Goal: Task Accomplishment & Management: Complete application form

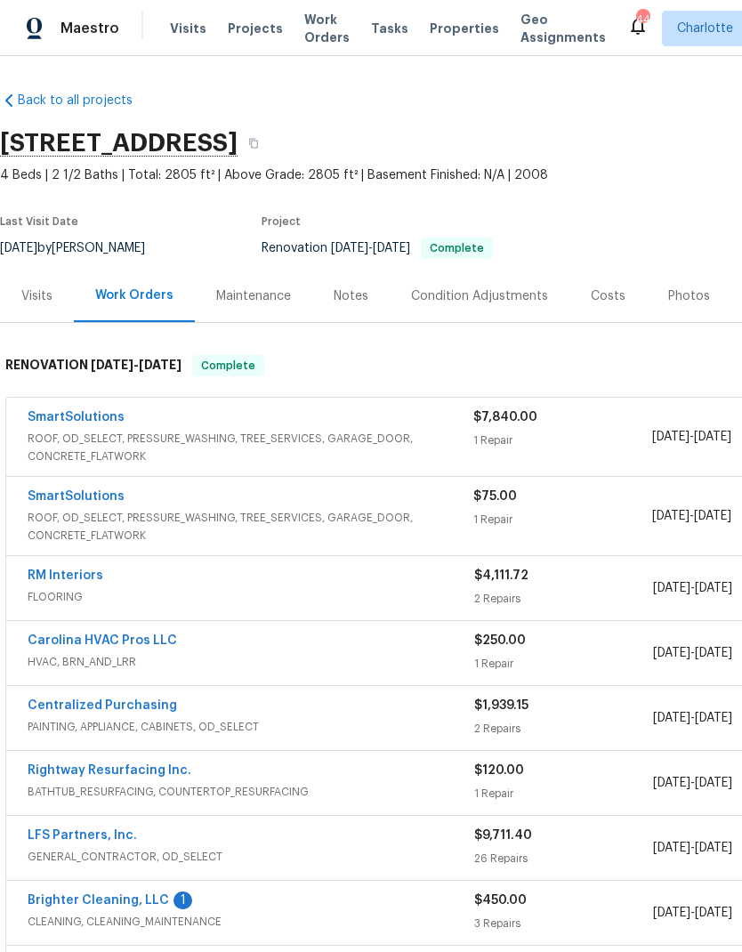
scroll to position [0, -1]
click at [117, 490] on link "SmartSolutions" at bounding box center [76, 496] width 97 height 12
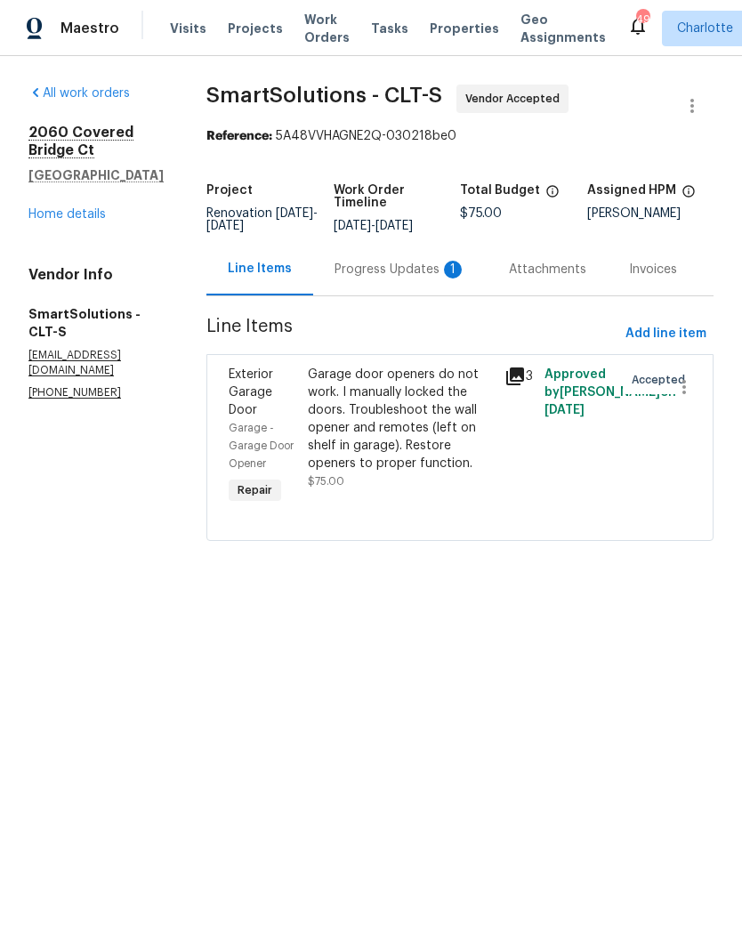
click at [429, 295] on div "Progress Updates 1" at bounding box center [400, 269] width 174 height 52
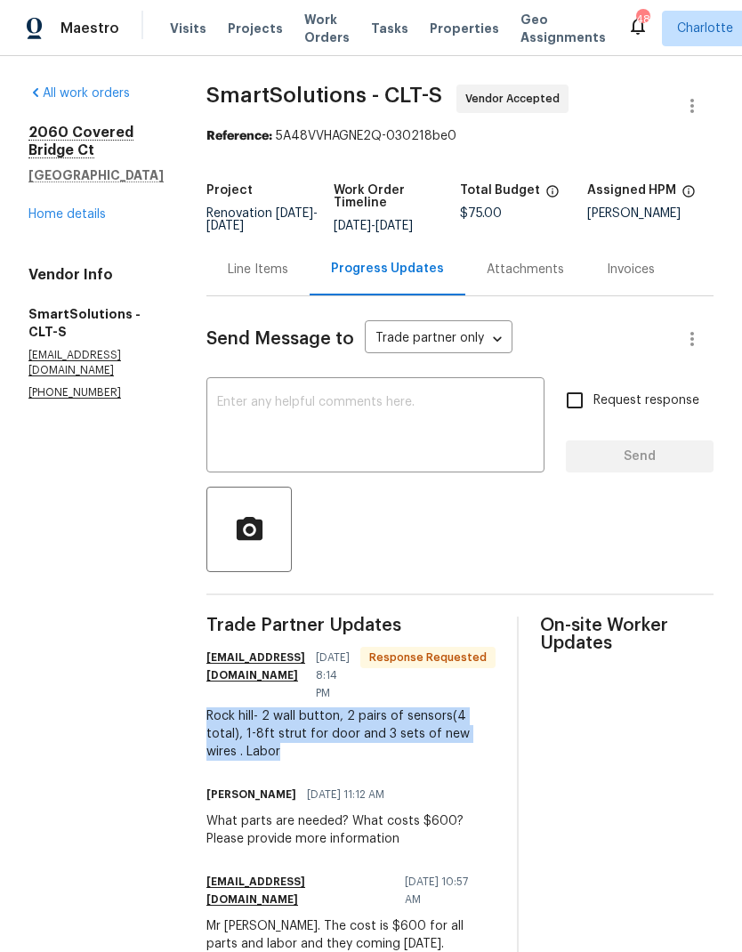
copy div "Rock hill- 2 wall button, 2 pairs of sensors(4 total), 1-8ft strut for door and…"
click at [283, 278] on div "Line Items" at bounding box center [258, 270] width 60 height 18
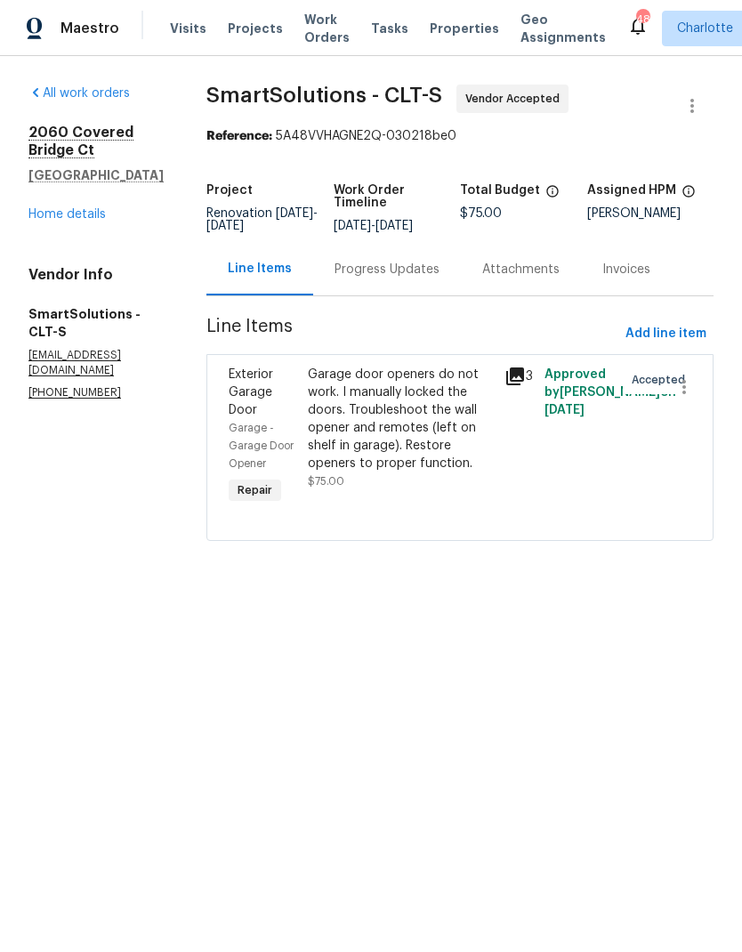
click at [270, 350] on span "Line Items" at bounding box center [412, 334] width 412 height 33
click at [280, 414] on div "Exterior Garage Door" at bounding box center [263, 392] width 68 height 53
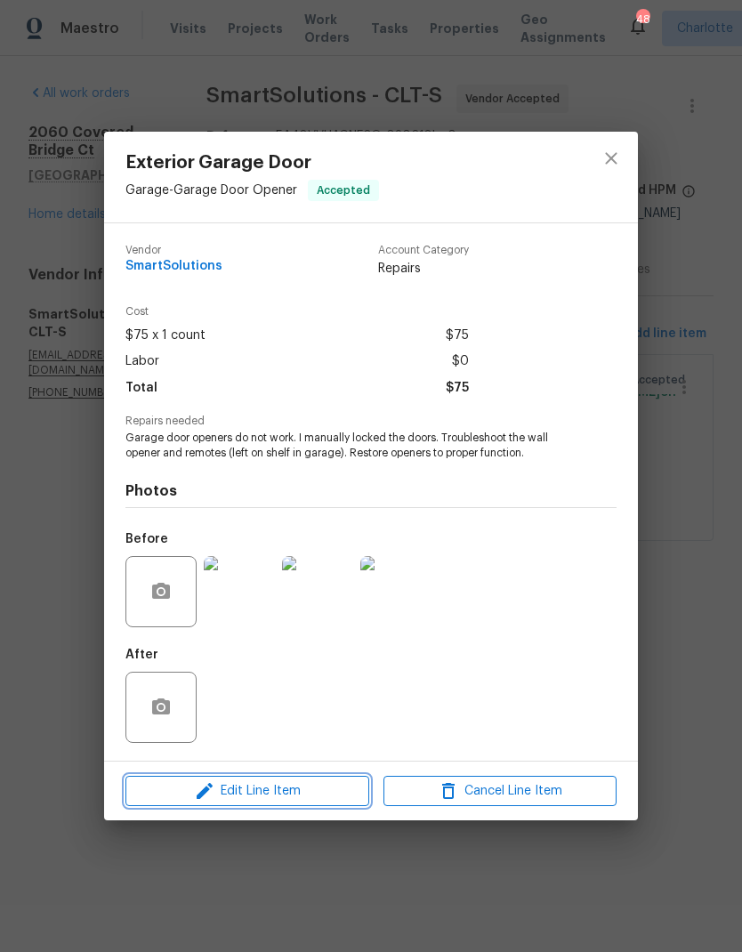
click at [276, 798] on span "Edit Line Item" at bounding box center [247, 791] width 233 height 22
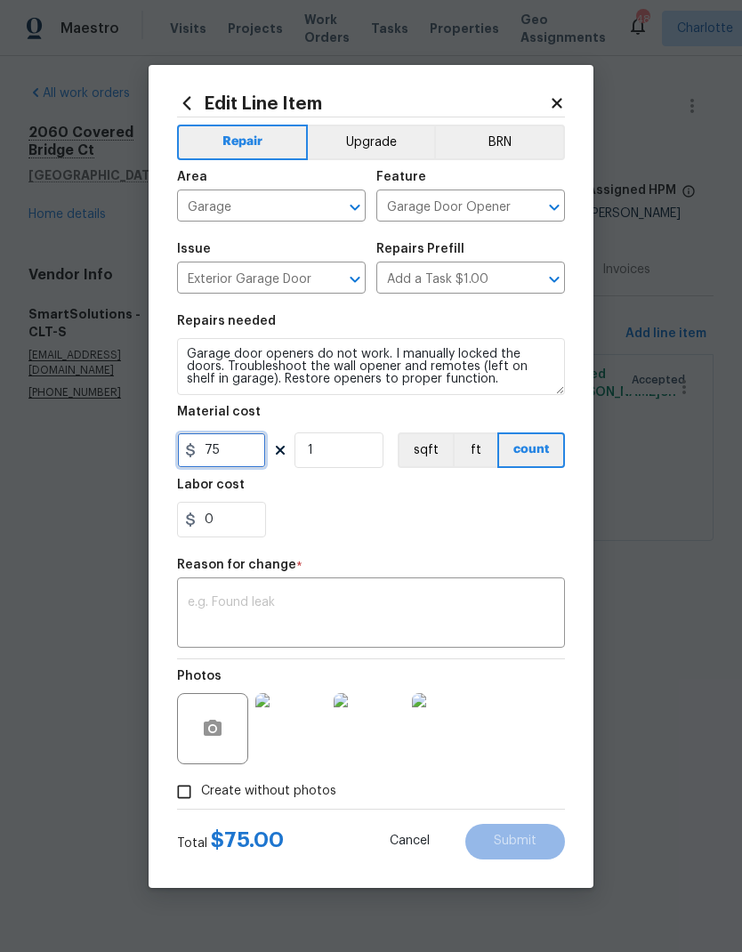
click at [246, 454] on input "75" at bounding box center [221, 450] width 89 height 36
type input "600"
click at [324, 586] on div "x ​" at bounding box center [371, 615] width 388 height 66
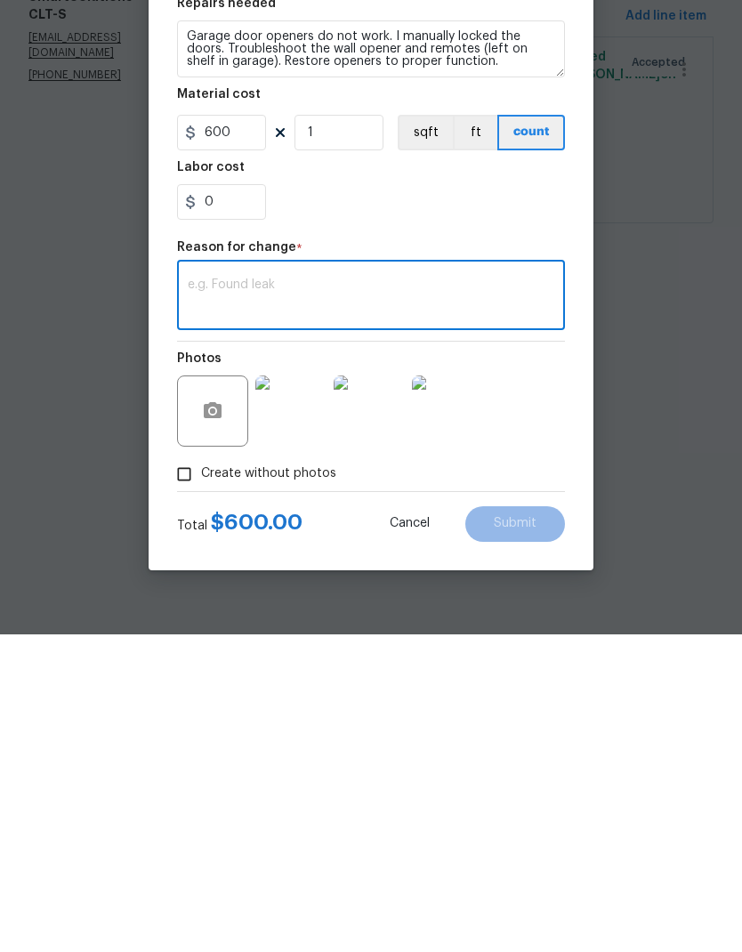
click at [276, 596] on textarea at bounding box center [371, 614] width 366 height 37
paste textarea "Rock hill- 2 wall button, 2 pairs of sensors(4 total), 1-8ft strut for door and…"
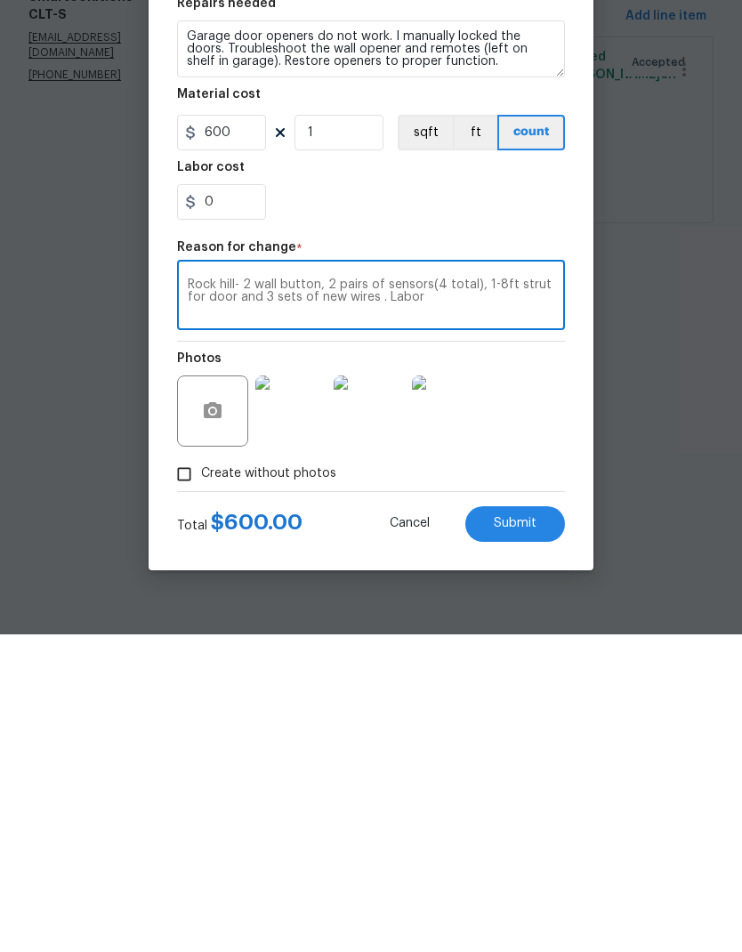
type textarea "Rock hill- 2 wall button, 2 pairs of sensors(4 total), 1-8ft strut for door and…"
click at [526, 824] on button "Submit" at bounding box center [515, 842] width 100 height 36
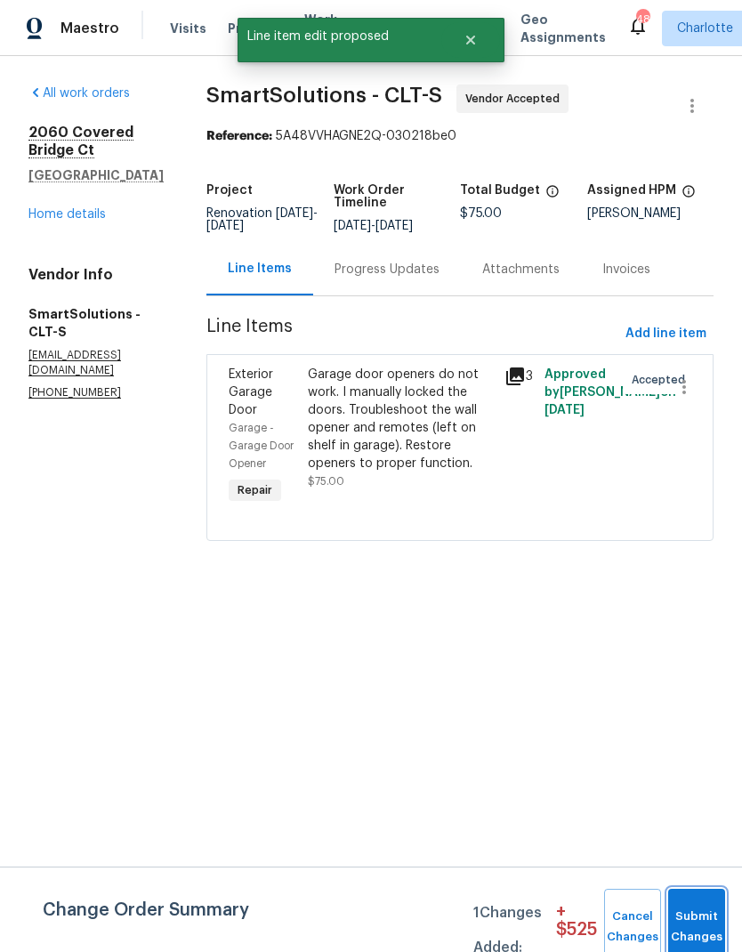
click at [711, 935] on span "Submit Changes" at bounding box center [696, 926] width 39 height 41
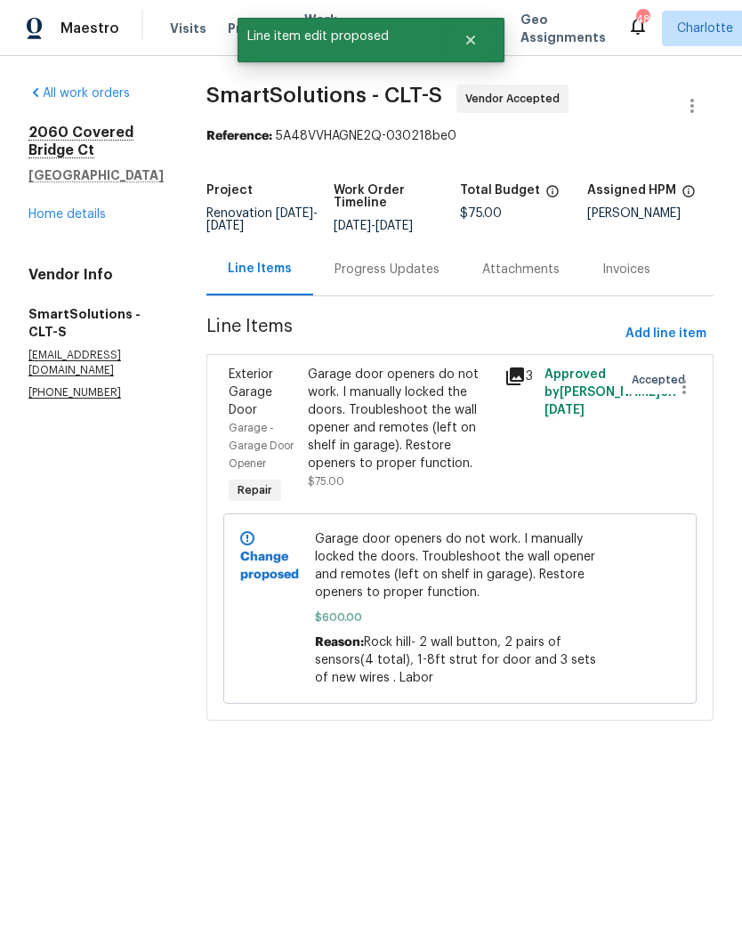
click at [414, 293] on div "Progress Updates" at bounding box center [387, 269] width 148 height 52
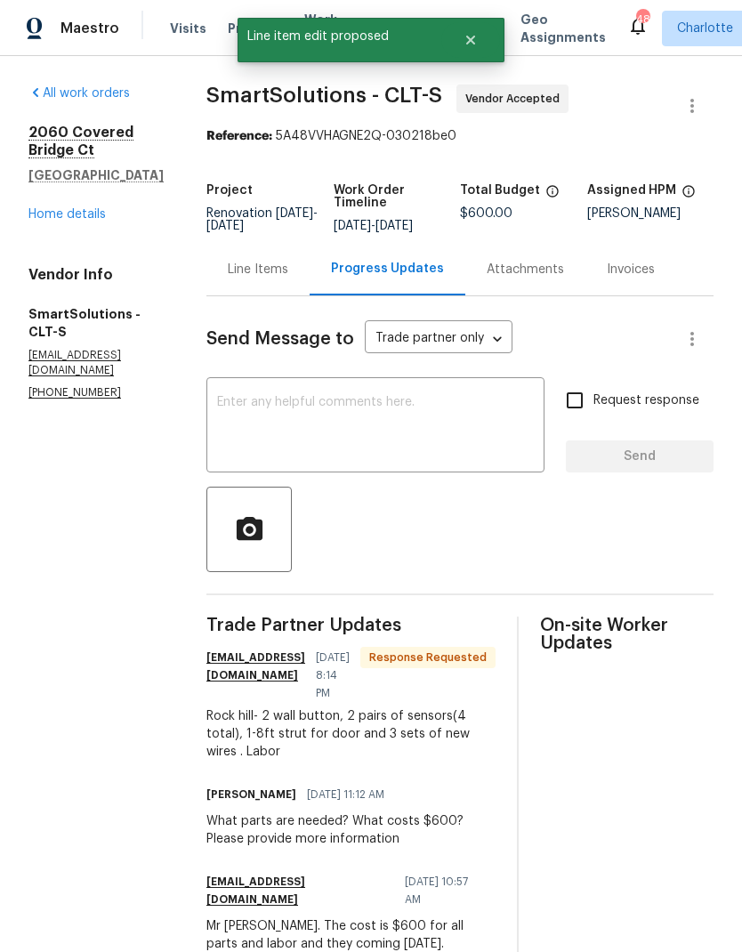
click at [331, 443] on textarea at bounding box center [375, 427] width 317 height 62
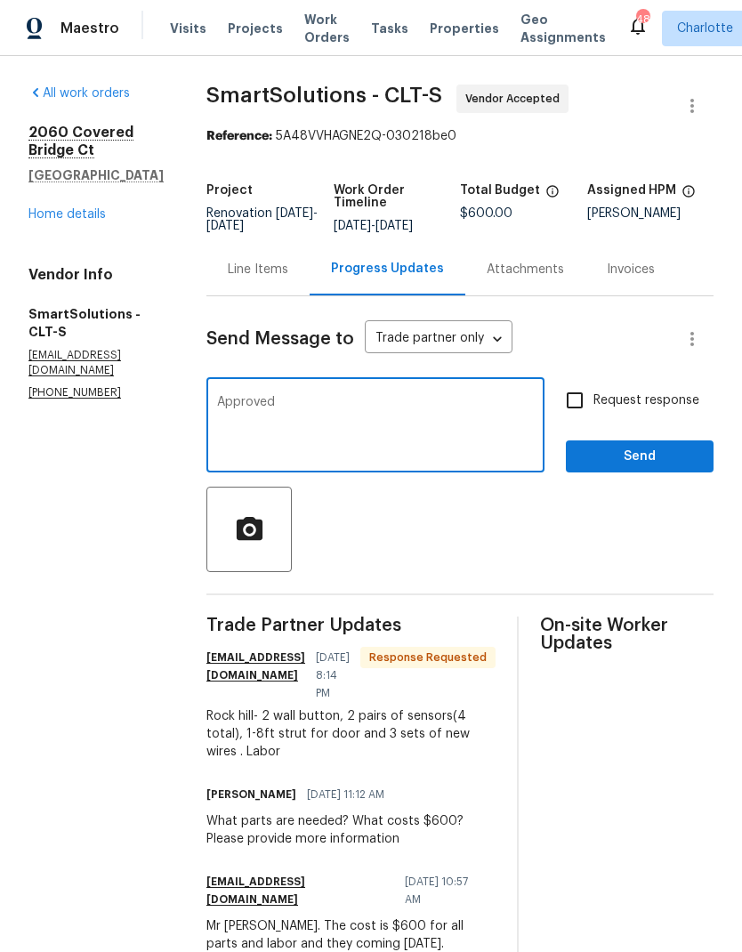
type textarea "Approved"
click at [679, 468] on span "Send" at bounding box center [639, 457] width 119 height 22
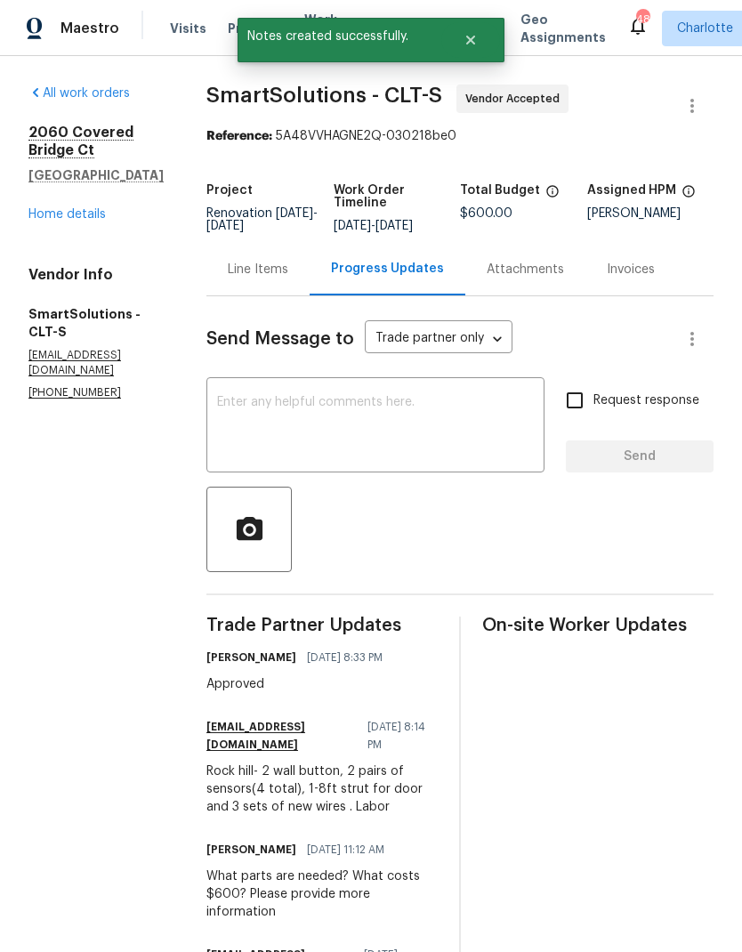
click at [49, 213] on link "Home details" at bounding box center [66, 214] width 77 height 12
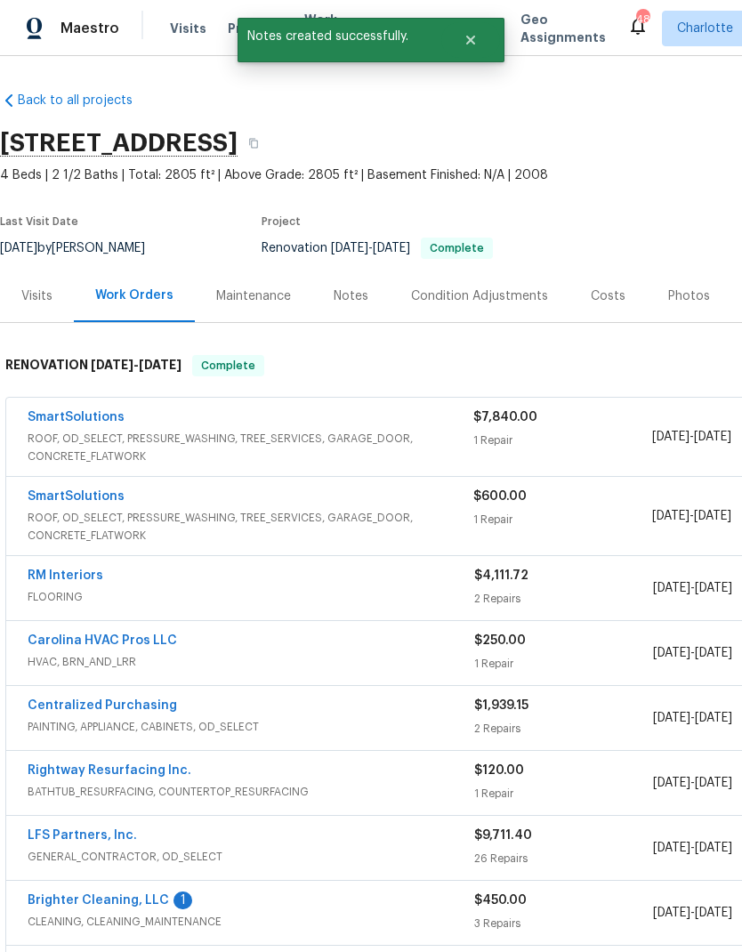
click at [108, 496] on link "SmartSolutions" at bounding box center [76, 496] width 97 height 12
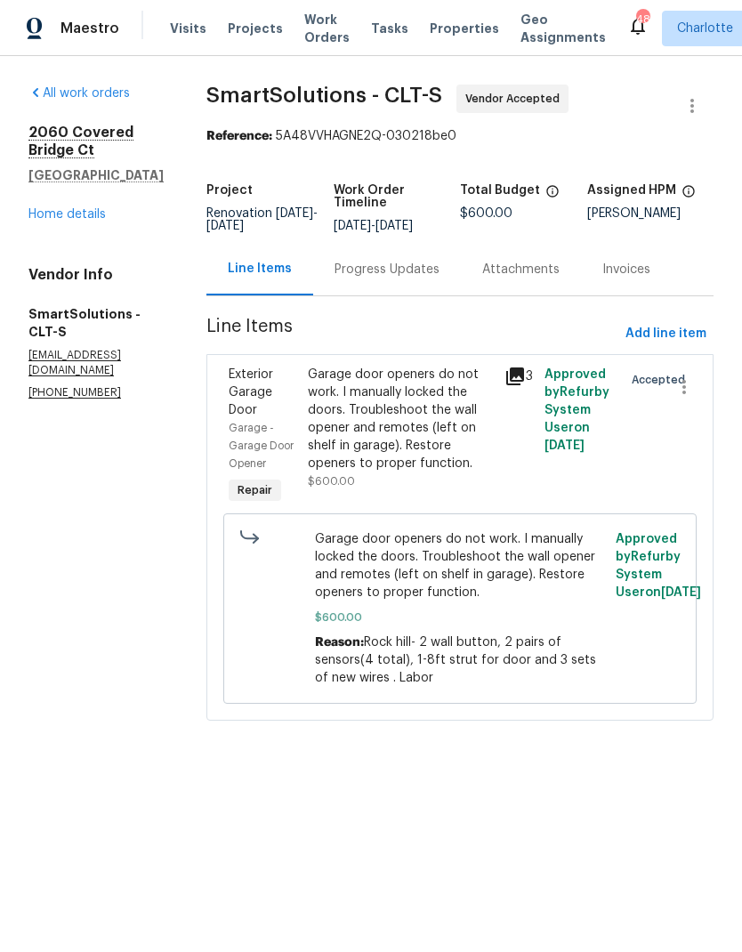
click at [80, 208] on link "Home details" at bounding box center [66, 214] width 77 height 12
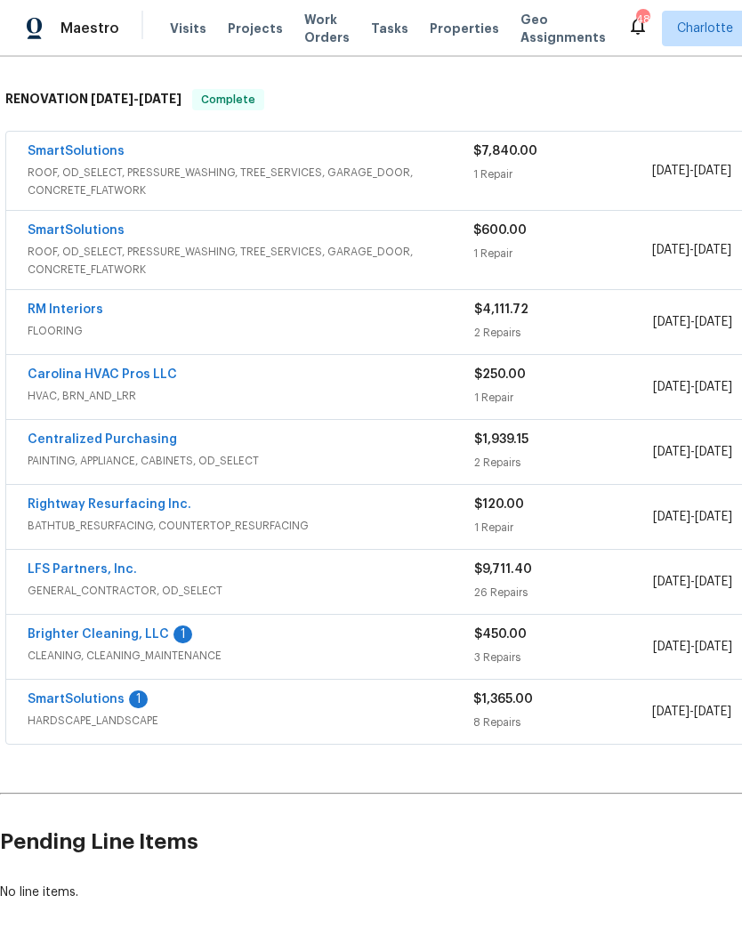
scroll to position [264, 0]
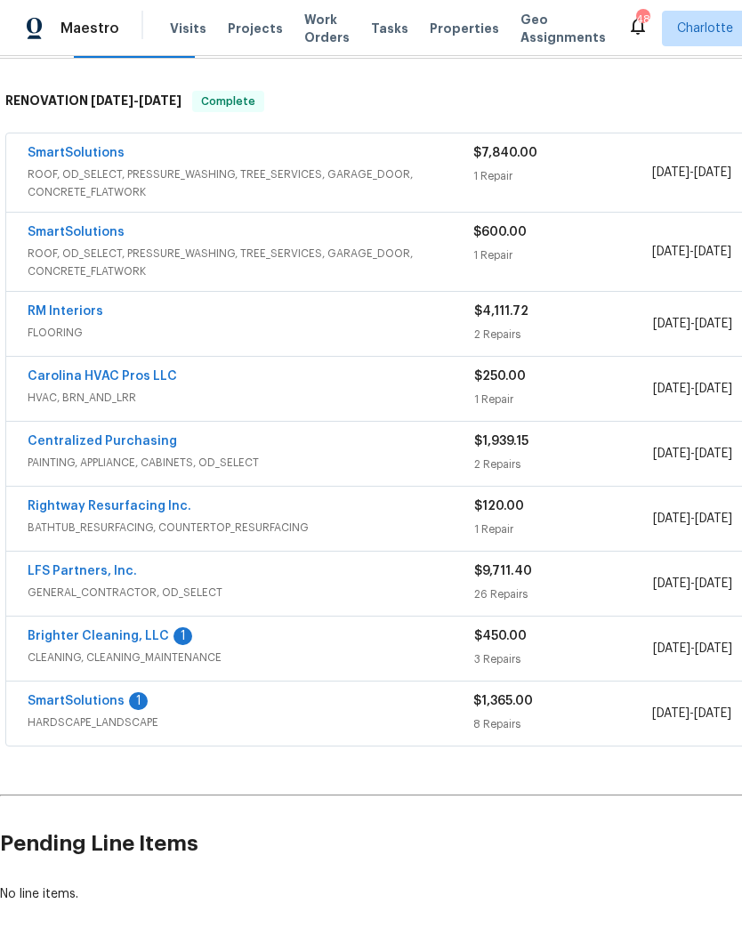
click at [93, 705] on link "SmartSolutions" at bounding box center [76, 701] width 97 height 12
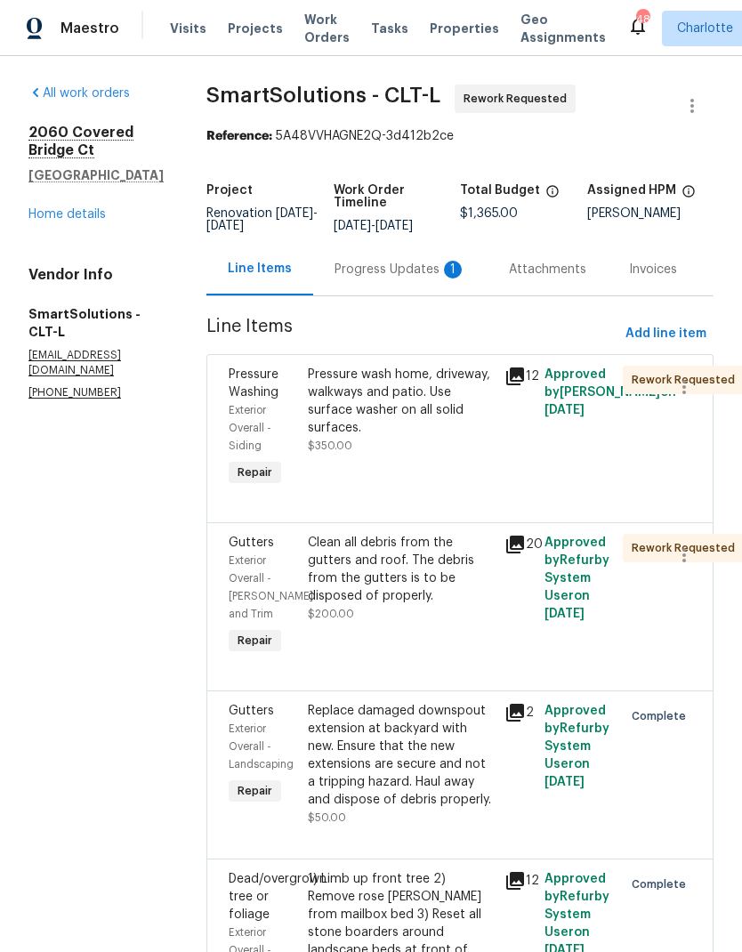
click at [524, 387] on icon at bounding box center [514, 376] width 21 height 21
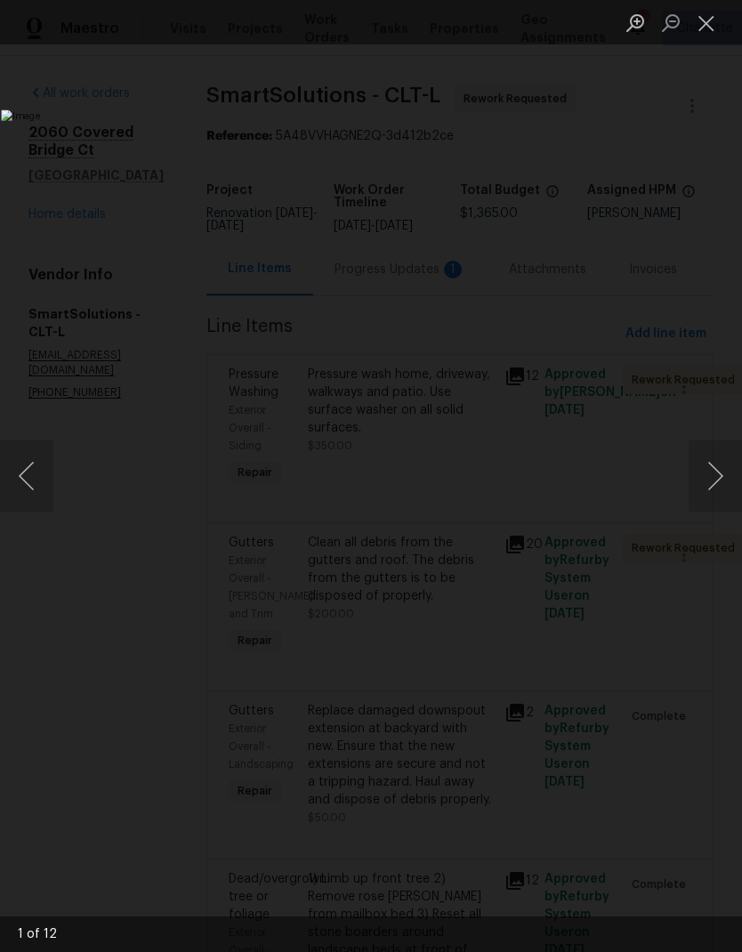
click at [722, 476] on button "Next image" at bounding box center [714, 475] width 53 height 71
click at [720, 470] on button "Next image" at bounding box center [714, 475] width 53 height 71
click at [720, 467] on button "Next image" at bounding box center [714, 475] width 53 height 71
click at [720, 463] on button "Next image" at bounding box center [714, 475] width 53 height 71
click at [717, 465] on button "Next image" at bounding box center [714, 475] width 53 height 71
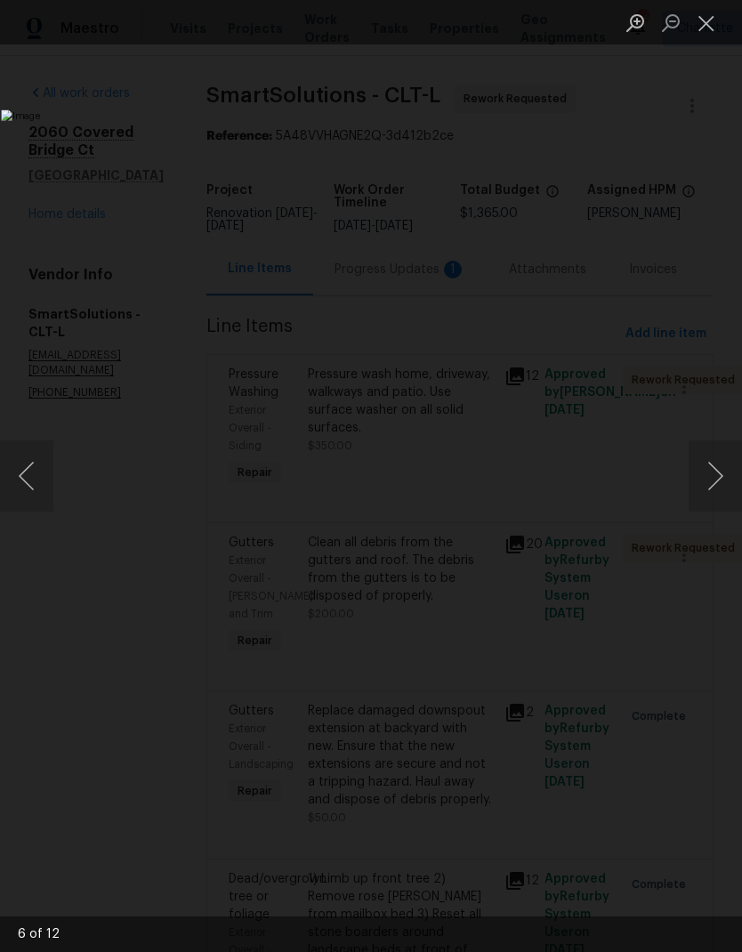
click at [716, 464] on button "Next image" at bounding box center [714, 475] width 53 height 71
click at [719, 22] on button "Close lightbox" at bounding box center [706, 22] width 36 height 31
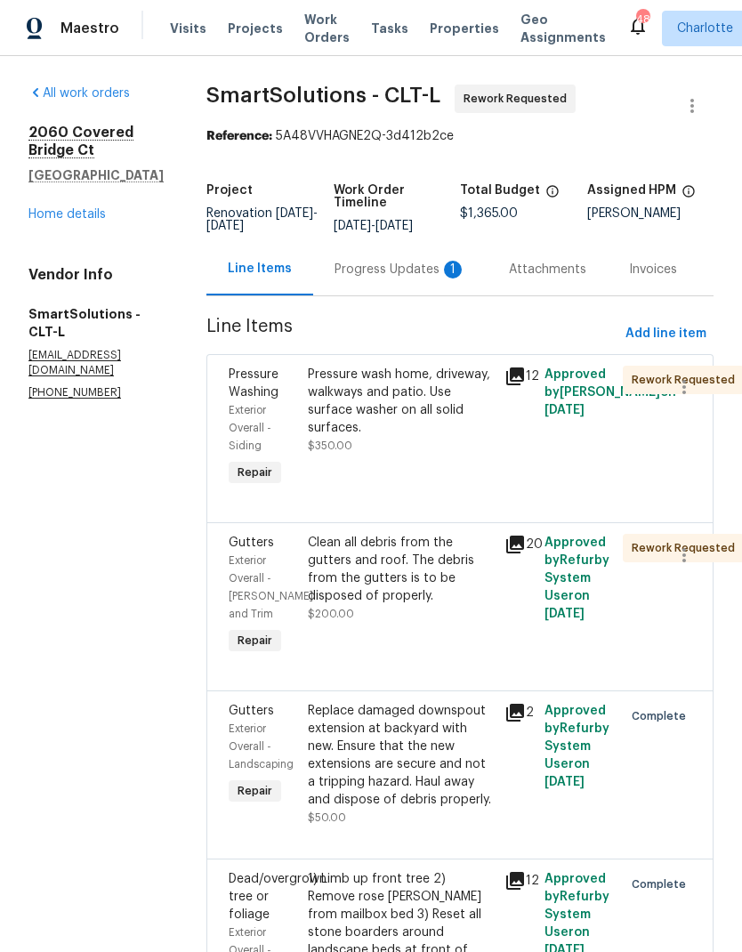
click at [515, 555] on icon at bounding box center [514, 544] width 21 height 21
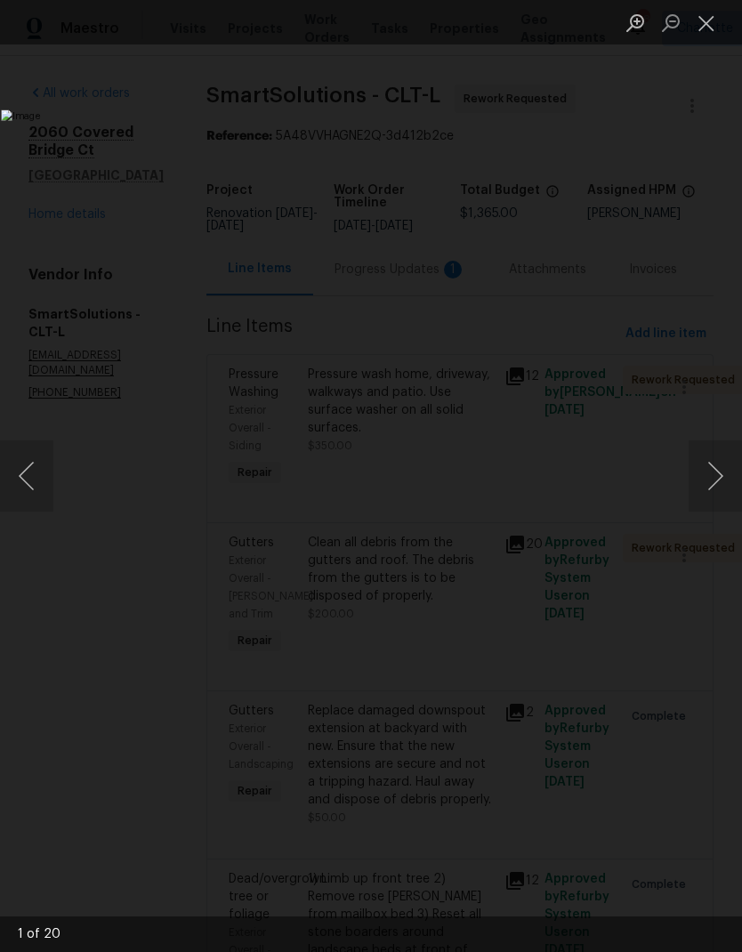
click at [736, 494] on button "Next image" at bounding box center [714, 475] width 53 height 71
click at [731, 483] on button "Next image" at bounding box center [714, 475] width 53 height 71
click at [724, 484] on button "Next image" at bounding box center [714, 475] width 53 height 71
click at [727, 485] on button "Next image" at bounding box center [714, 475] width 53 height 71
click at [731, 480] on button "Next image" at bounding box center [714, 475] width 53 height 71
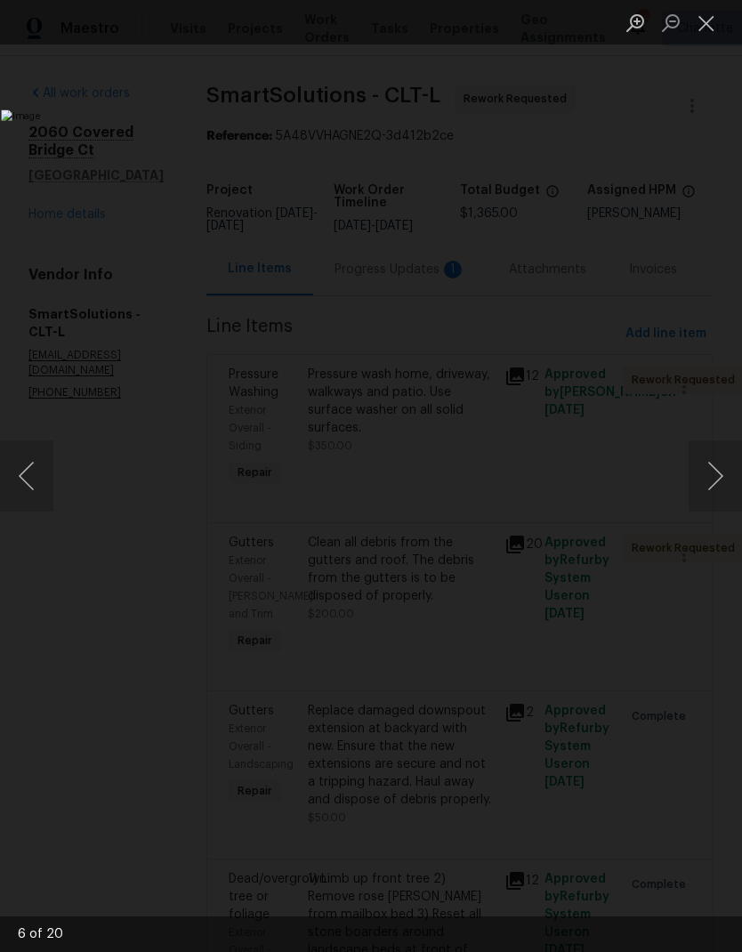
click at [734, 475] on button "Next image" at bounding box center [714, 475] width 53 height 71
click at [732, 478] on button "Next image" at bounding box center [714, 475] width 53 height 71
click at [722, 474] on button "Next image" at bounding box center [714, 475] width 53 height 71
click at [722, 477] on button "Next image" at bounding box center [714, 475] width 53 height 71
click at [728, 473] on button "Next image" at bounding box center [714, 475] width 53 height 71
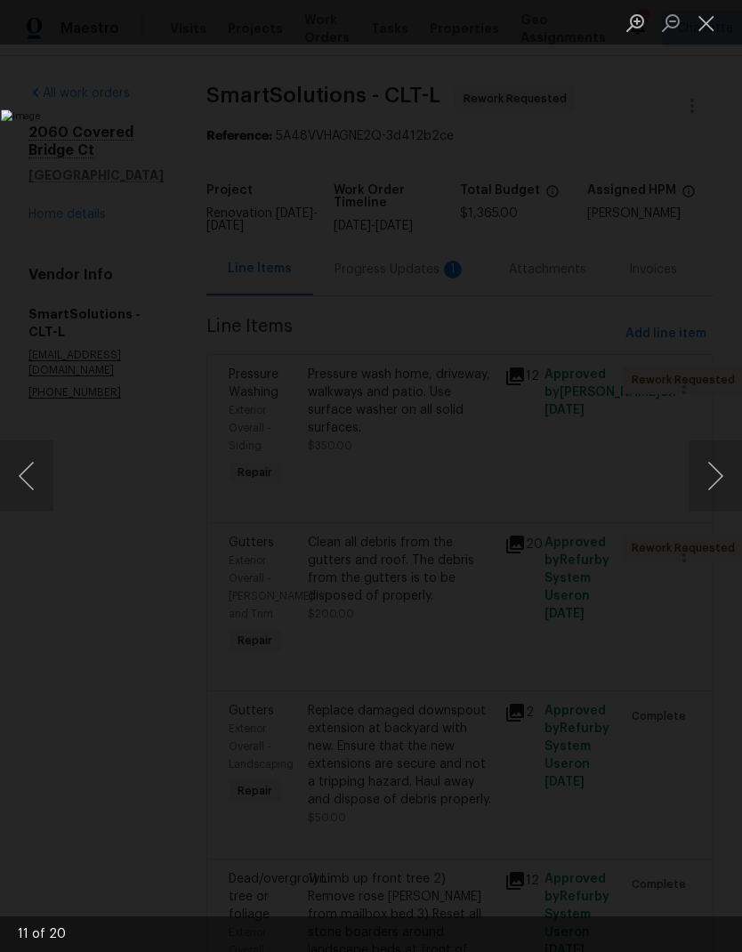
click at [730, 473] on button "Next image" at bounding box center [714, 475] width 53 height 71
click at [42, 468] on button "Previous image" at bounding box center [26, 475] width 53 height 71
click at [724, 470] on button "Next image" at bounding box center [714, 475] width 53 height 71
click at [732, 462] on button "Next image" at bounding box center [714, 475] width 53 height 71
click at [728, 467] on button "Next image" at bounding box center [714, 475] width 53 height 71
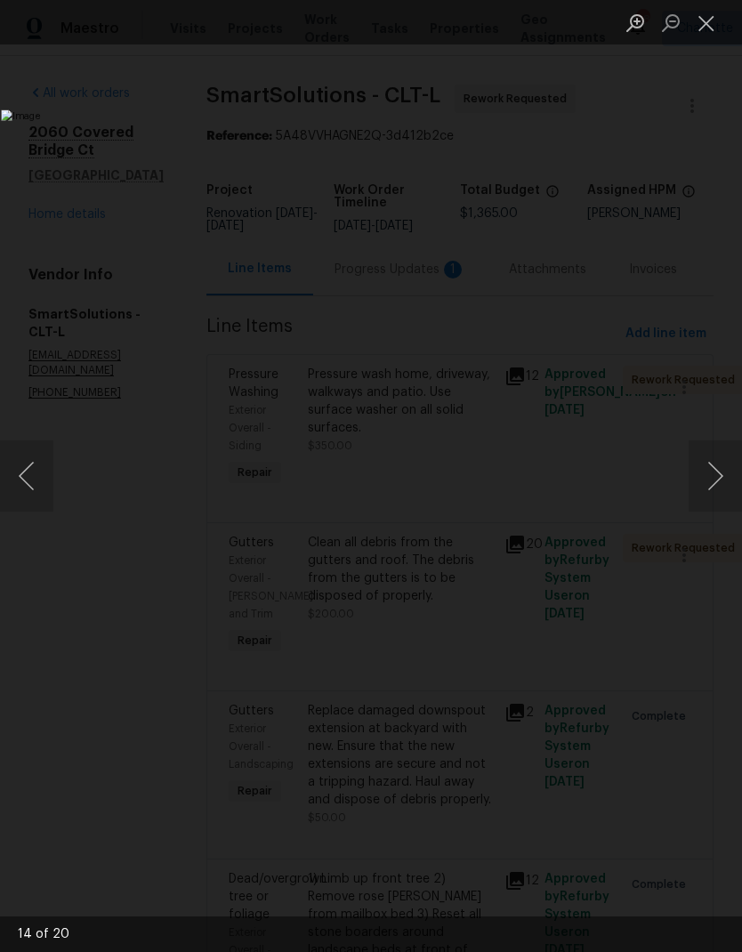
click at [731, 465] on button "Next image" at bounding box center [714, 475] width 53 height 71
click at [733, 464] on button "Next image" at bounding box center [714, 475] width 53 height 71
click at [731, 465] on button "Next image" at bounding box center [714, 475] width 53 height 71
click at [728, 466] on button "Next image" at bounding box center [714, 475] width 53 height 71
click at [731, 466] on button "Next image" at bounding box center [714, 475] width 53 height 71
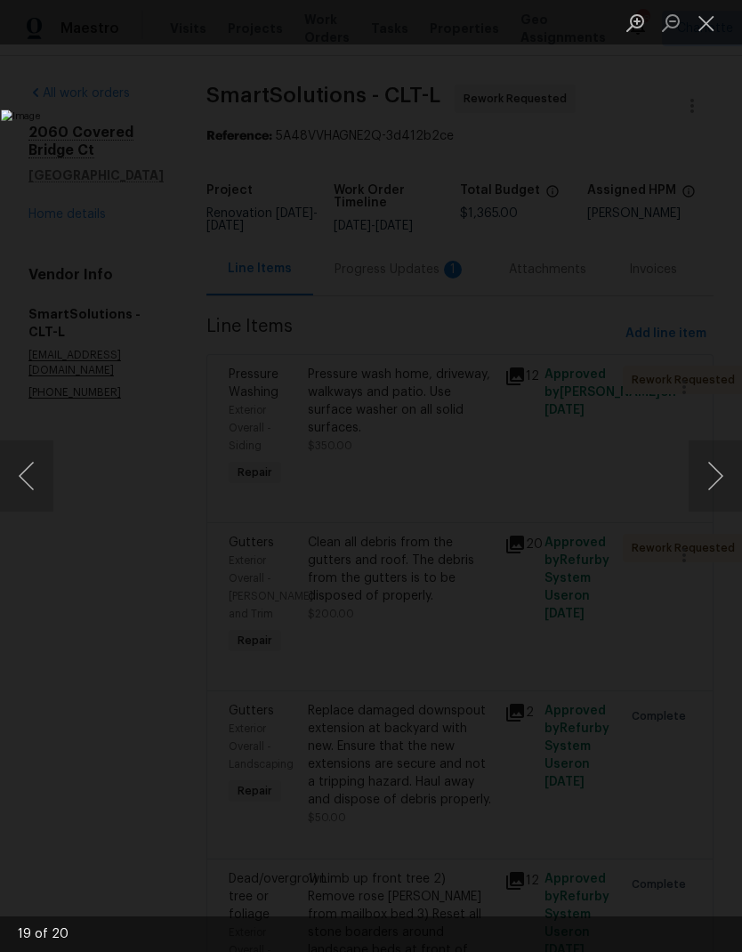
click at [733, 462] on button "Next image" at bounding box center [714, 475] width 53 height 71
click at [723, 19] on button "Close lightbox" at bounding box center [706, 22] width 36 height 31
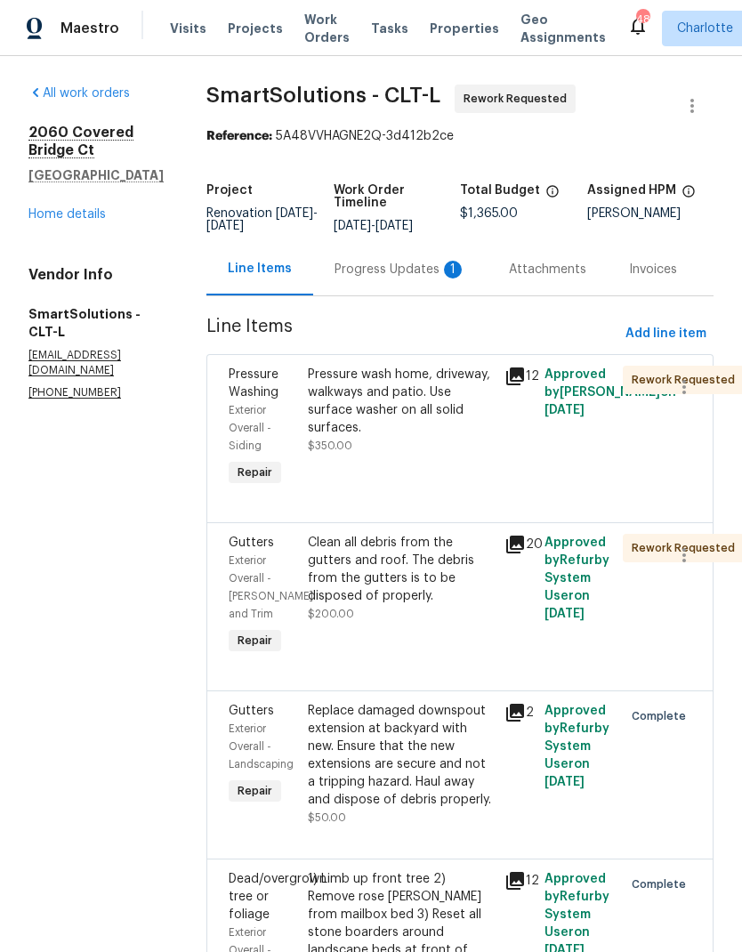
click at [408, 278] on div "Progress Updates 1" at bounding box center [400, 270] width 132 height 18
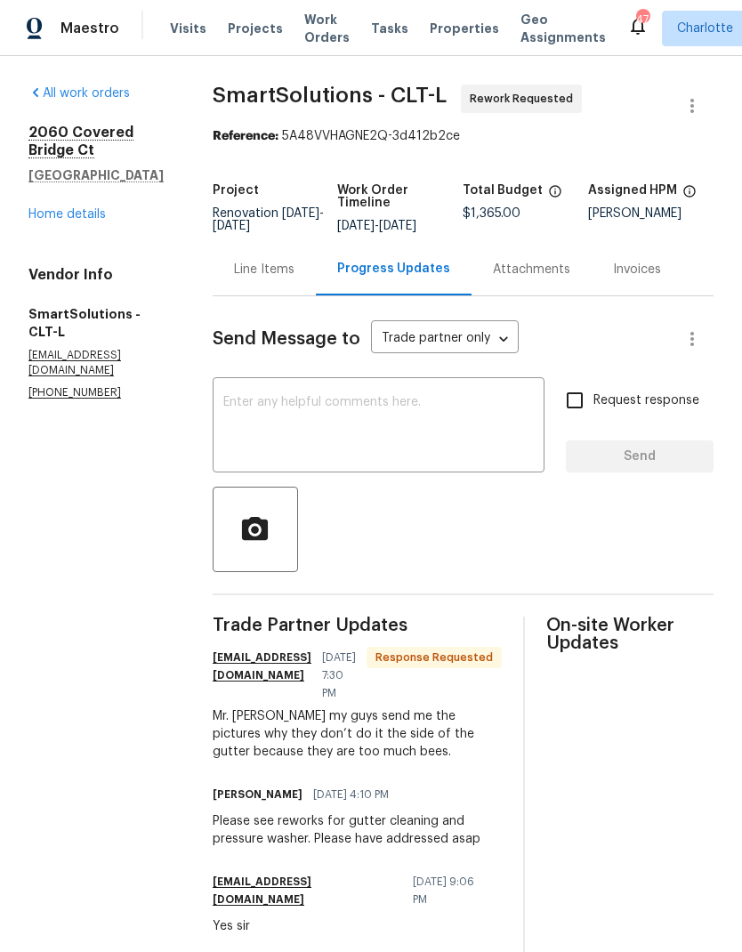
click at [384, 430] on textarea at bounding box center [378, 427] width 310 height 62
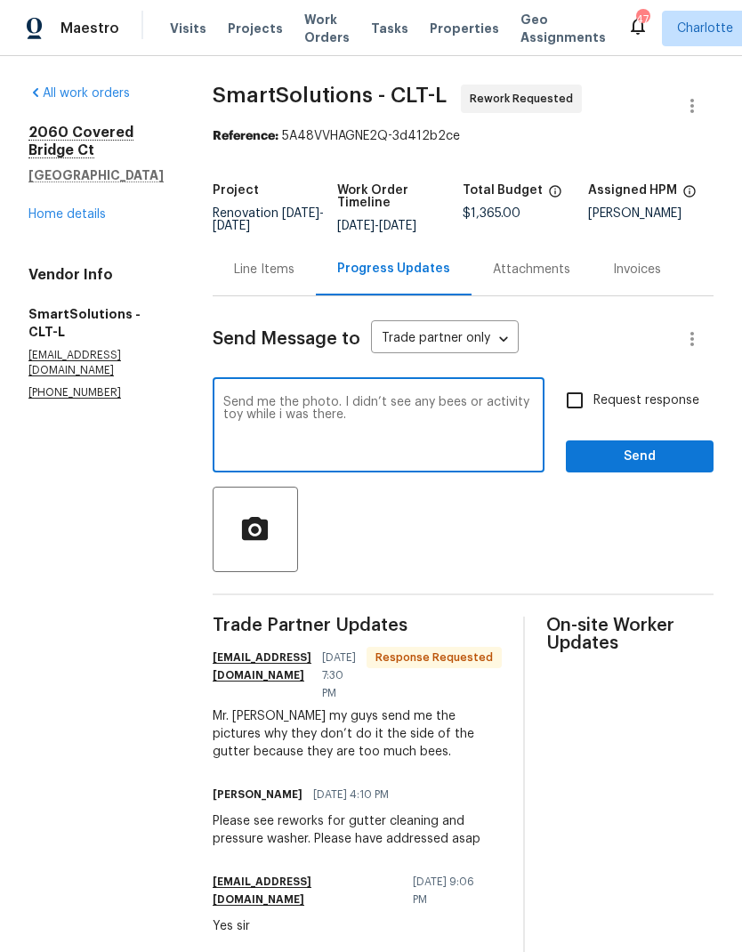
click at [236, 427] on textarea "Send me the photo. I didn’t see any bees or activity toy while i was there." at bounding box center [378, 427] width 310 height 62
click at [236, 426] on textarea "Send me the photo. I didn’t see any bees or activity toy while i was there." at bounding box center [378, 427] width 310 height 62
click at [395, 432] on textarea "Send me the photo. I didn’t see any bees or activity while i was there." at bounding box center [378, 427] width 310 height 62
type textarea "Send me the photo. I didn’t see any bees or activity while i was there today."
click at [583, 419] on input "Request response" at bounding box center [574, 400] width 37 height 37
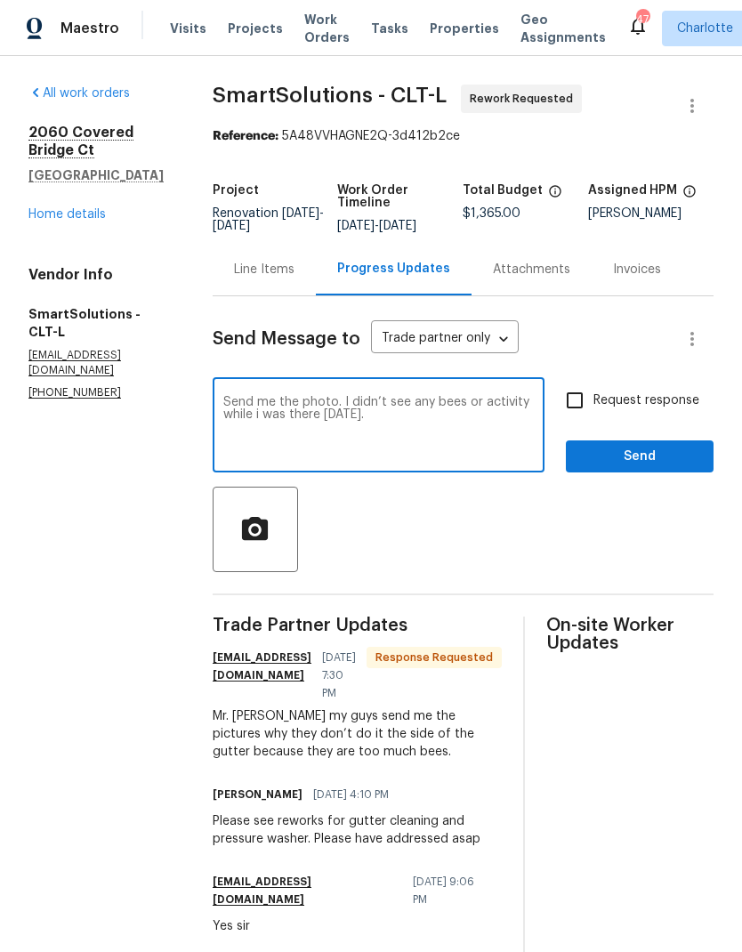
checkbox input "true"
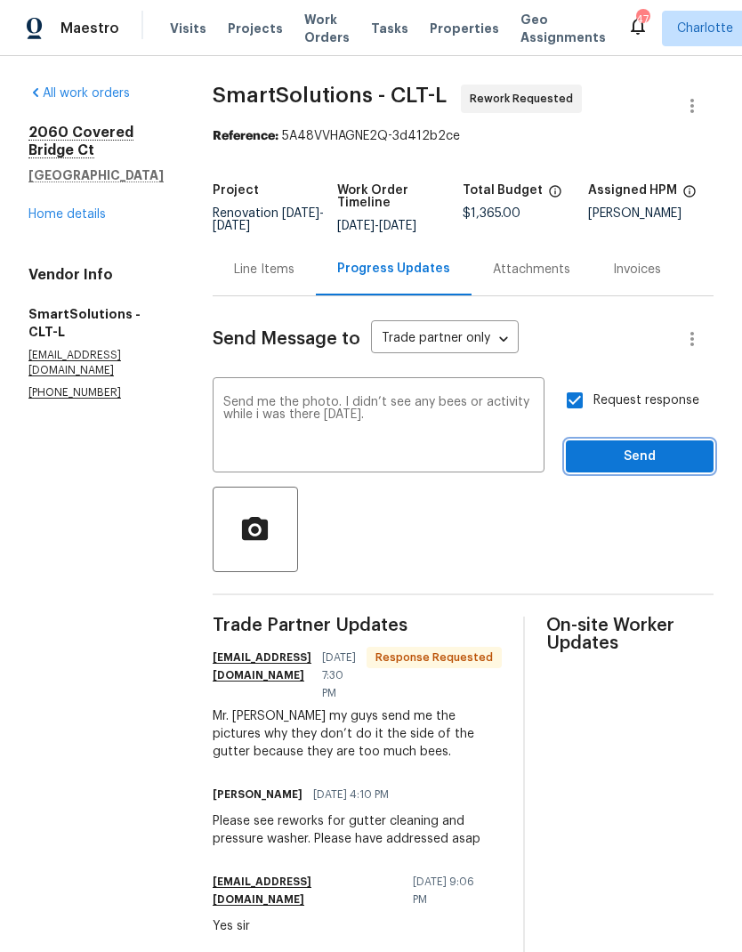
click at [667, 468] on span "Send" at bounding box center [639, 457] width 119 height 22
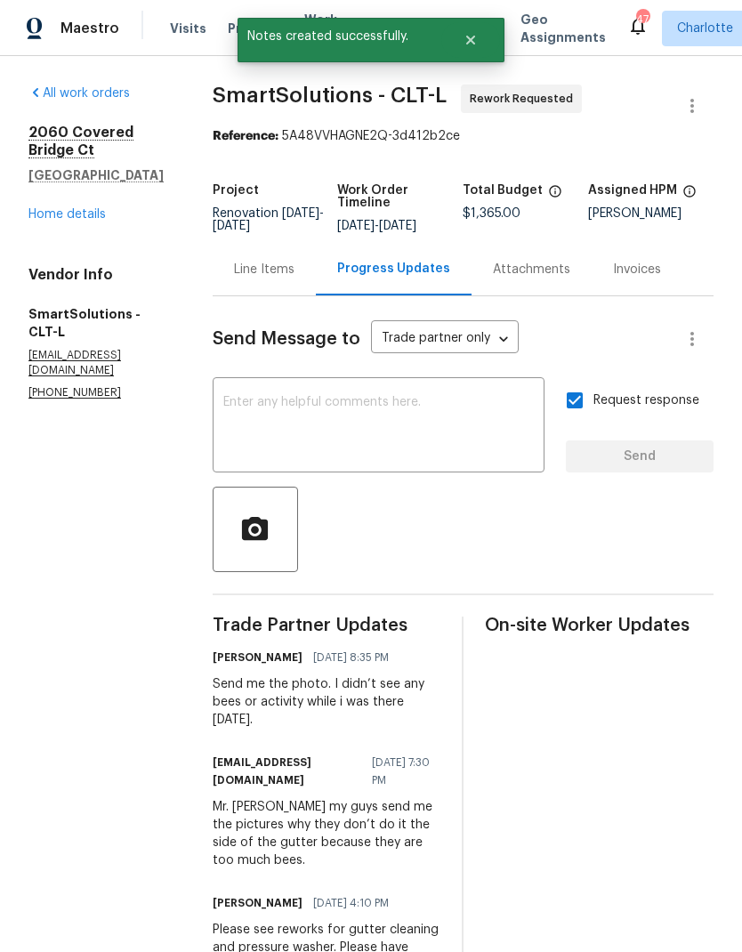
click at [37, 220] on link "Home details" at bounding box center [66, 214] width 77 height 12
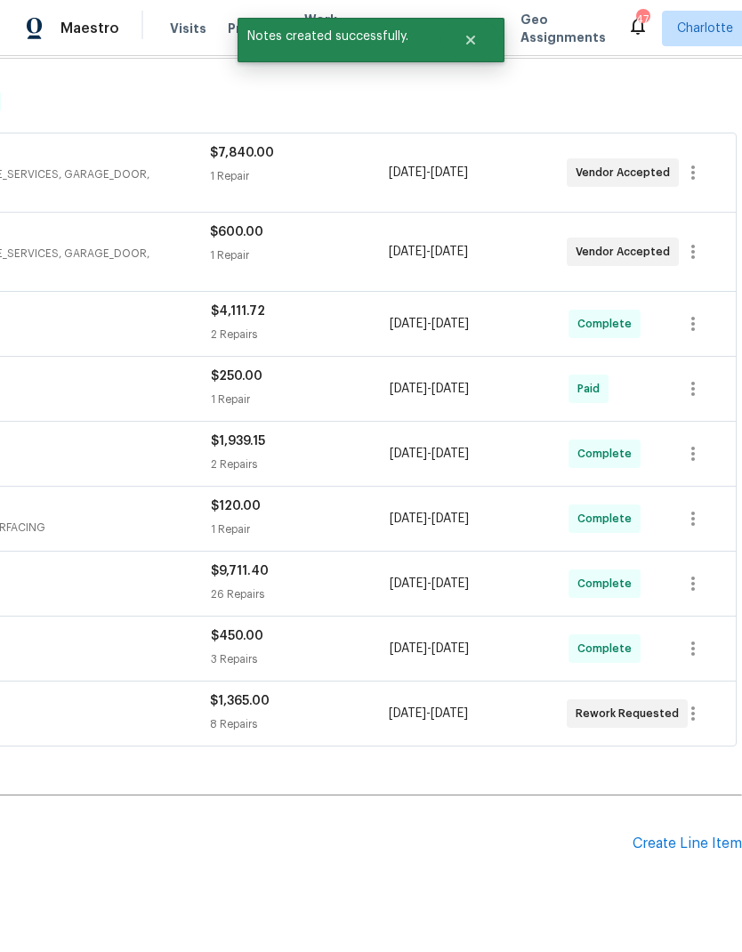
click at [690, 849] on div "Create Line Item" at bounding box center [686, 843] width 109 height 17
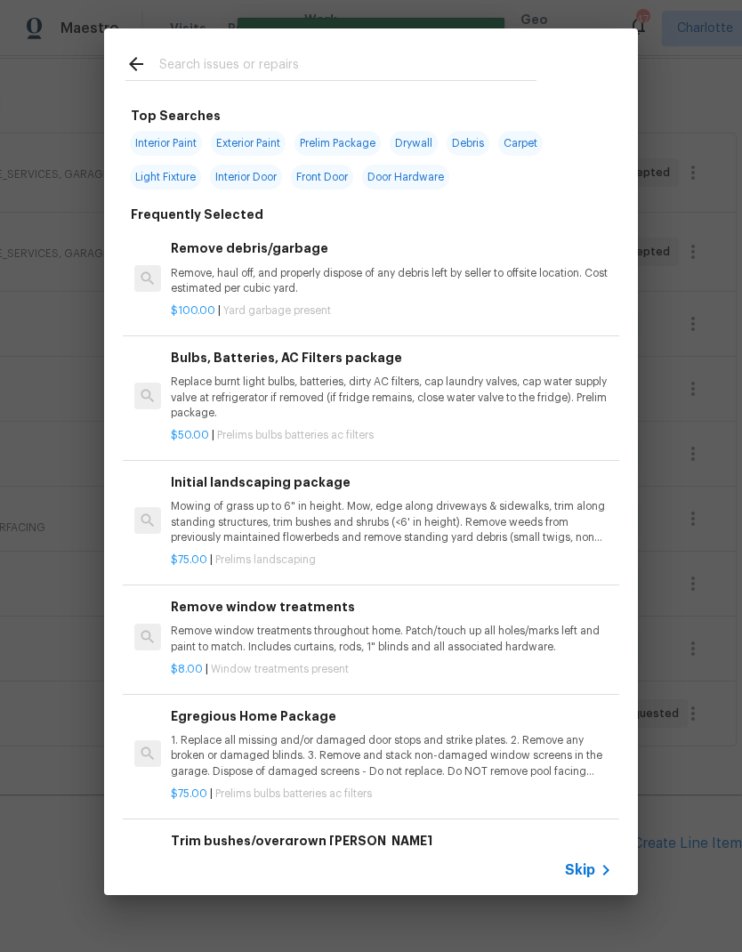
click at [293, 67] on input "text" at bounding box center [347, 66] width 377 height 27
type input "Pest"
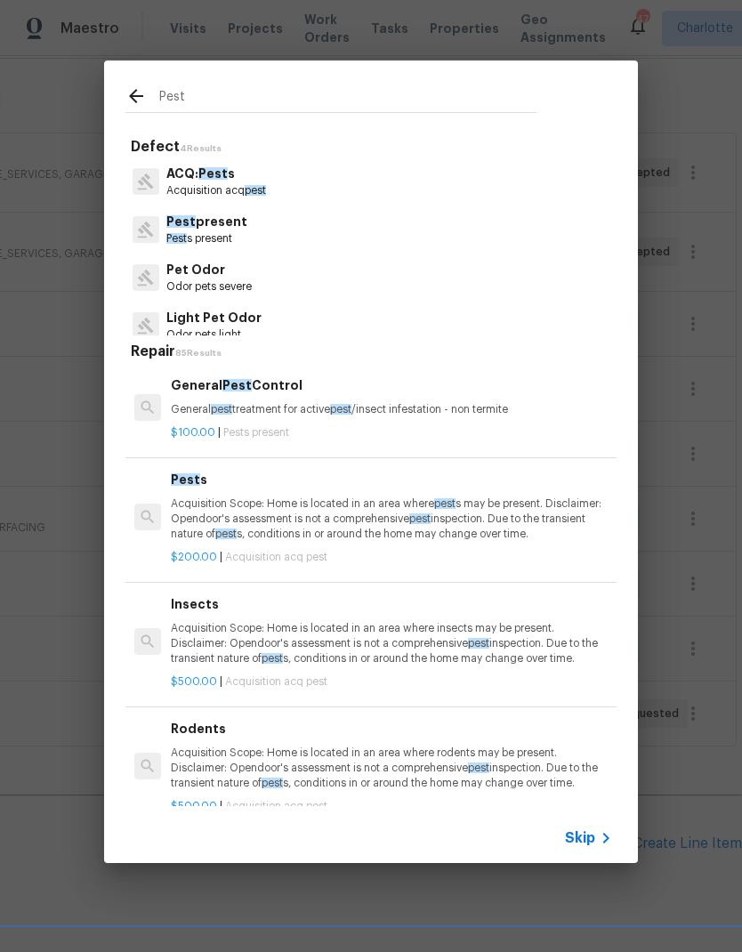
click at [223, 236] on p "Pest s present" at bounding box center [206, 238] width 81 height 15
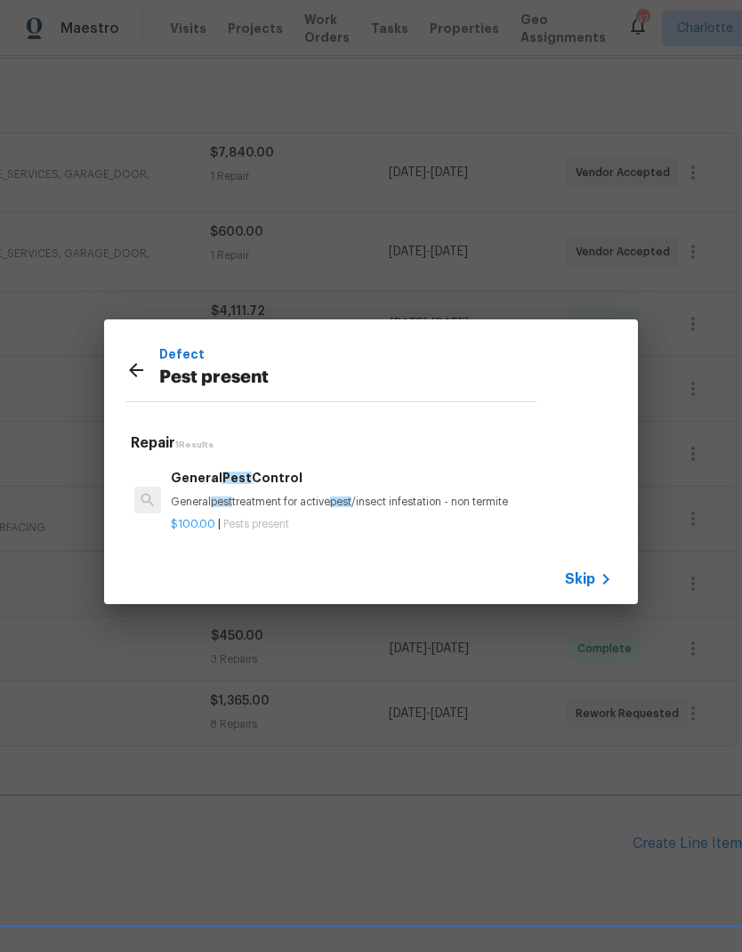
click at [332, 514] on div "$100.00 | Pests present" at bounding box center [391, 521] width 441 height 22
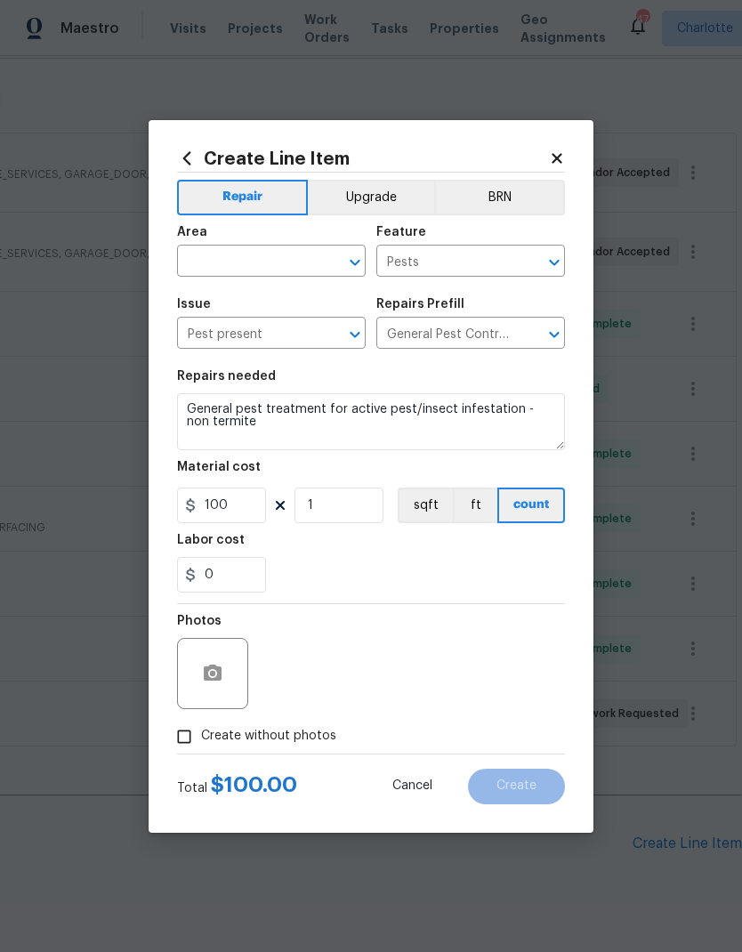
click at [254, 258] on input "text" at bounding box center [246, 263] width 139 height 28
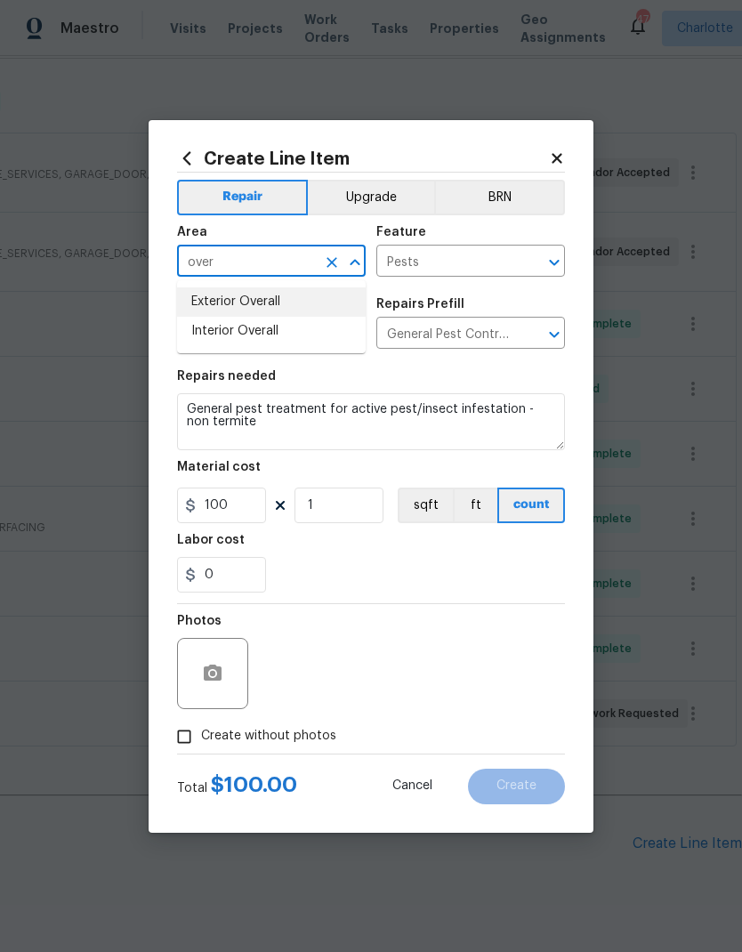
click at [301, 295] on li "Exterior Overall" at bounding box center [271, 301] width 189 height 29
type input "Exterior Overall"
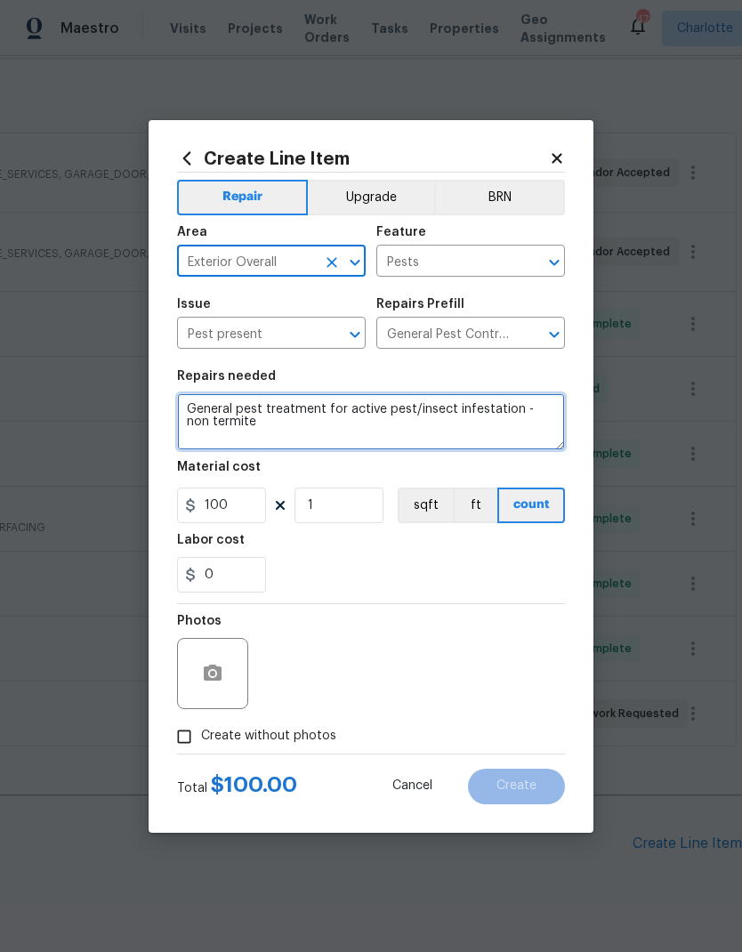
click at [292, 430] on textarea "General pest treatment for active pest/insect infestation - non termite" at bounding box center [371, 421] width 388 height 57
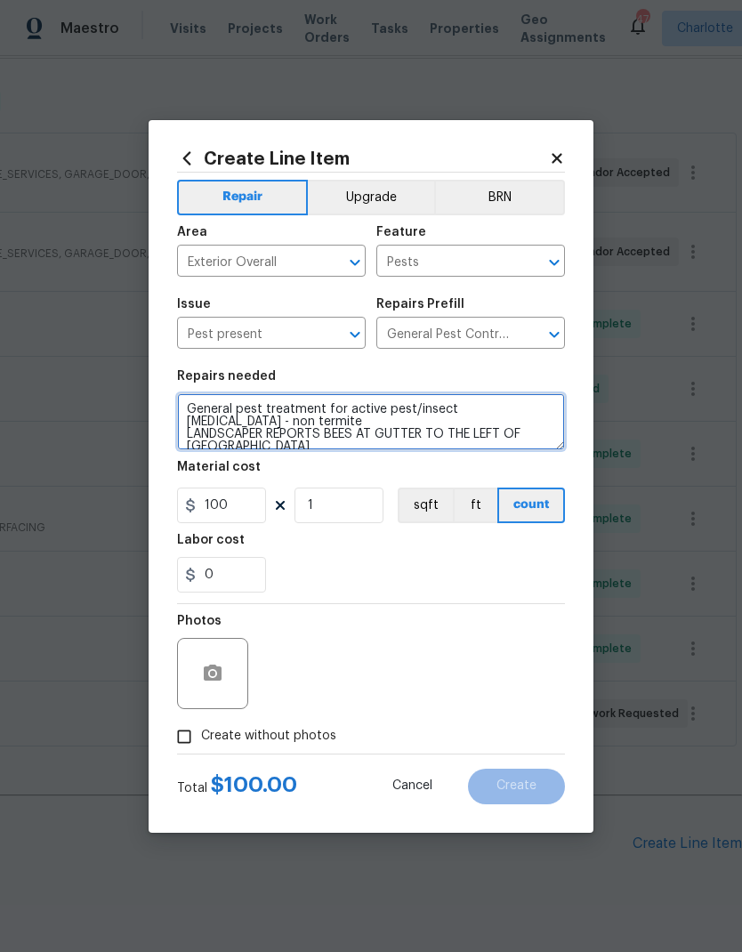
scroll to position [4, 0]
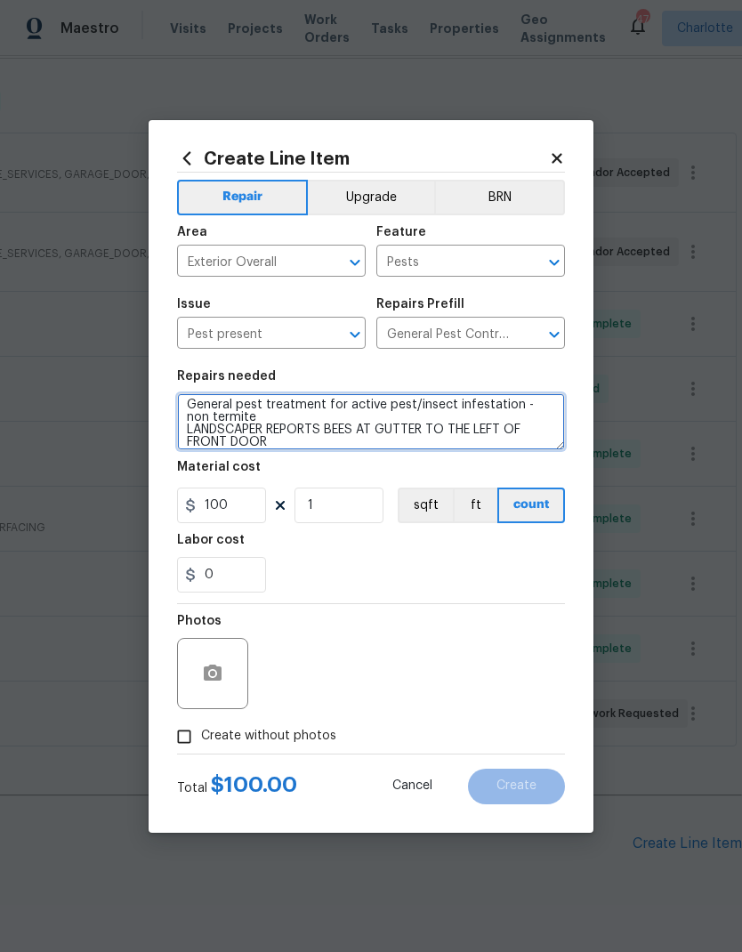
type textarea "General pest treatment for active pest/insect infestation - non termite LANDSCA…"
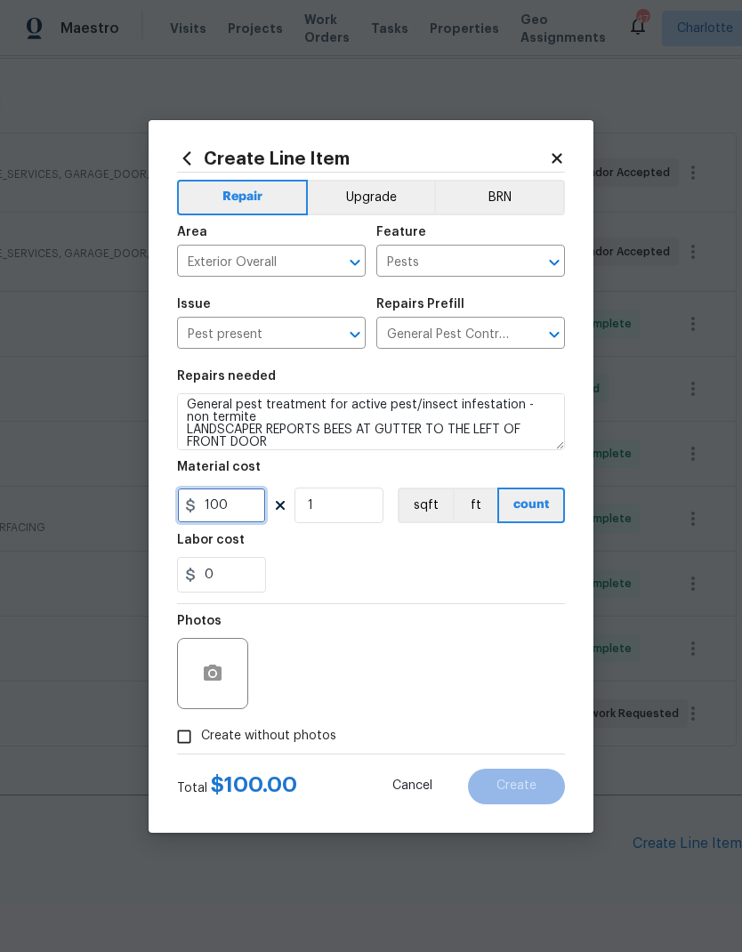
click at [252, 516] on input "100" at bounding box center [221, 505] width 89 height 36
type input "150"
click at [462, 566] on div "0" at bounding box center [371, 575] width 388 height 36
click at [186, 734] on input "Create without photos" at bounding box center [184, 736] width 34 height 34
click at [203, 684] on icon "button" at bounding box center [212, 673] width 21 height 21
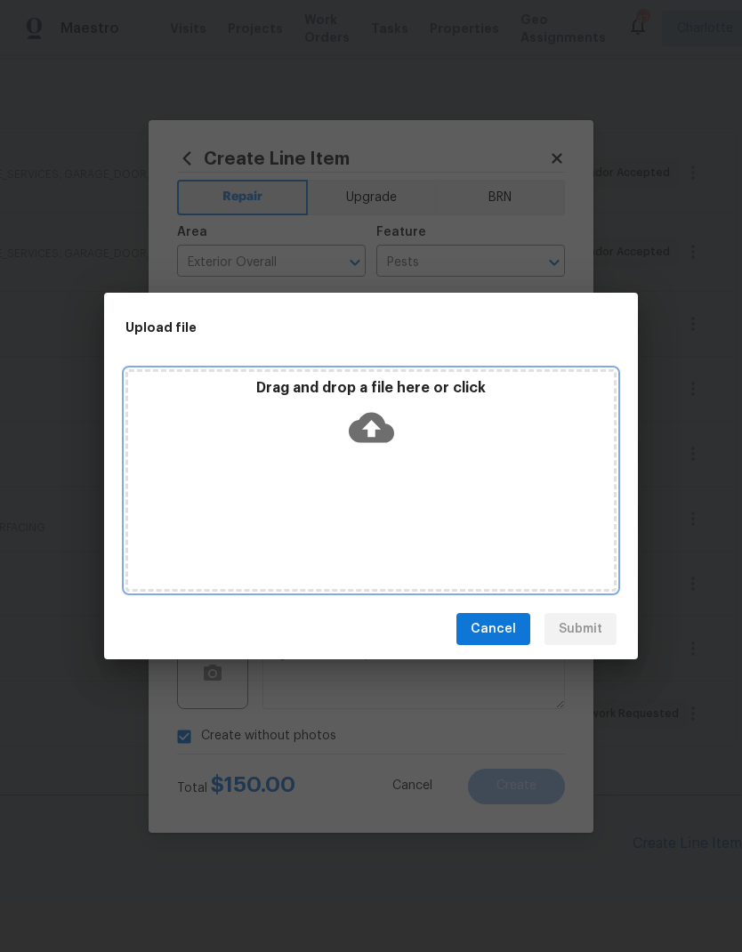
click at [477, 451] on div "Drag and drop a file here or click" at bounding box center [371, 417] width 486 height 76
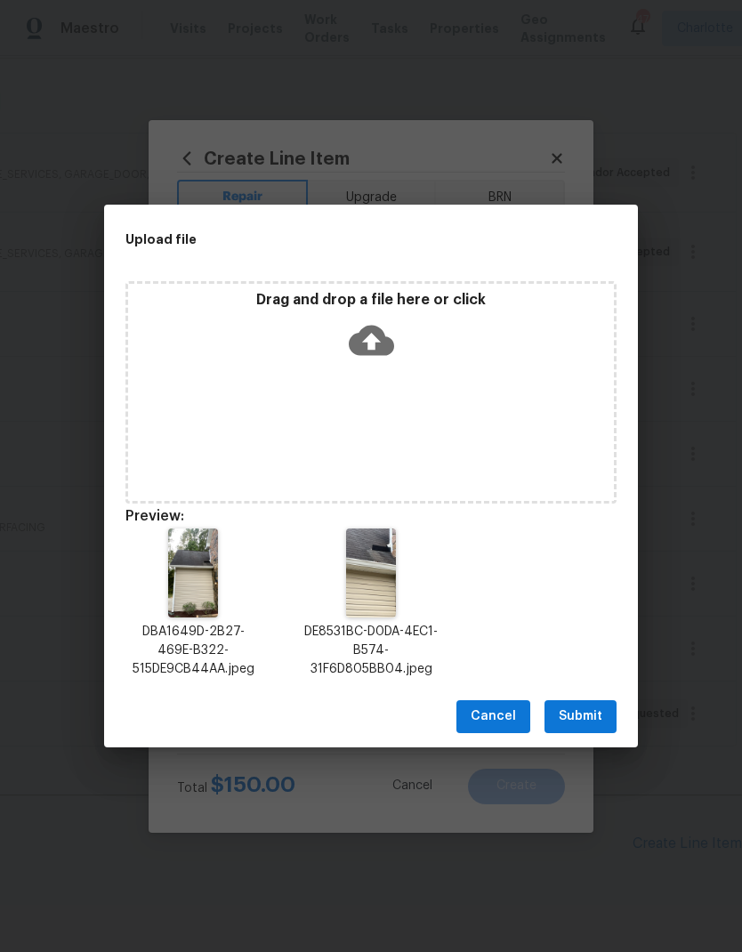
click at [601, 717] on span "Submit" at bounding box center [581, 716] width 44 height 22
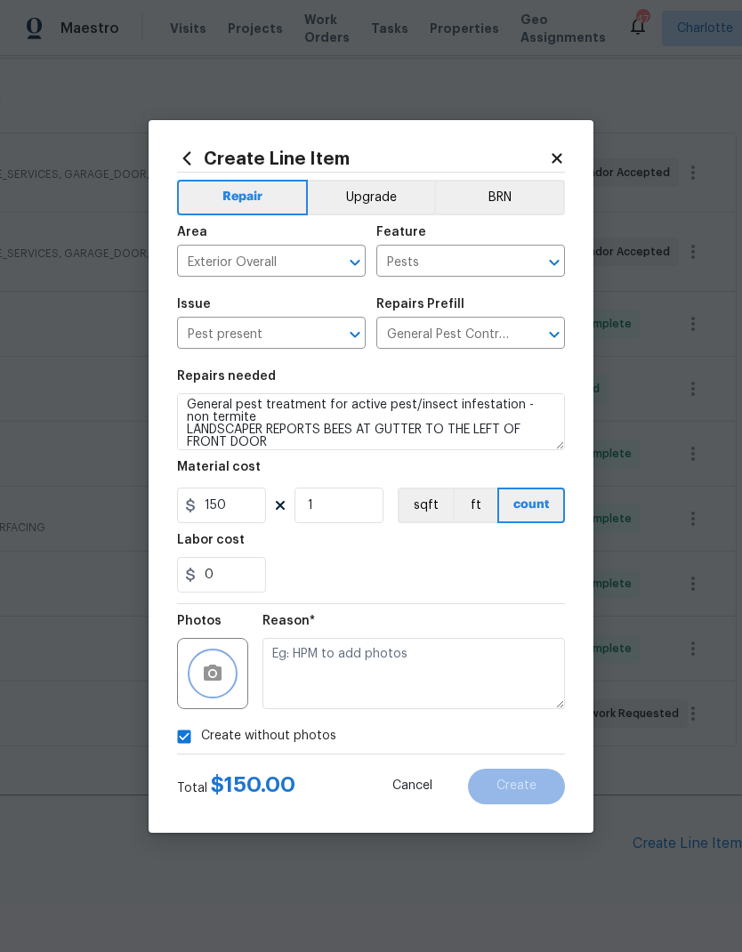
checkbox input "false"
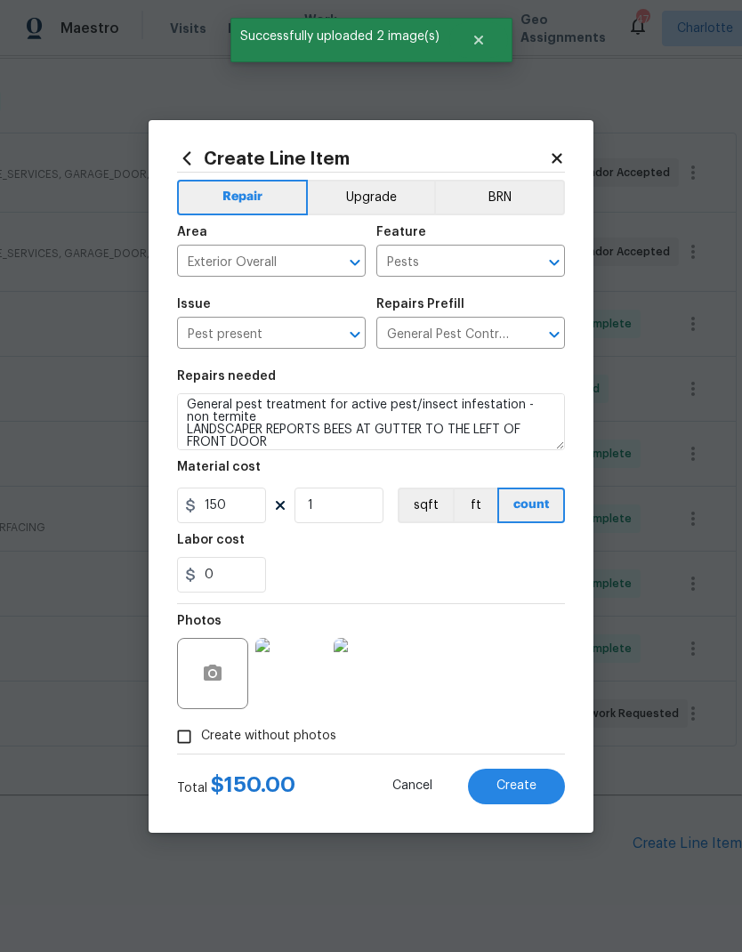
click at [486, 678] on div "Photos" at bounding box center [371, 662] width 388 height 116
click at [533, 787] on span "Create" at bounding box center [516, 785] width 40 height 13
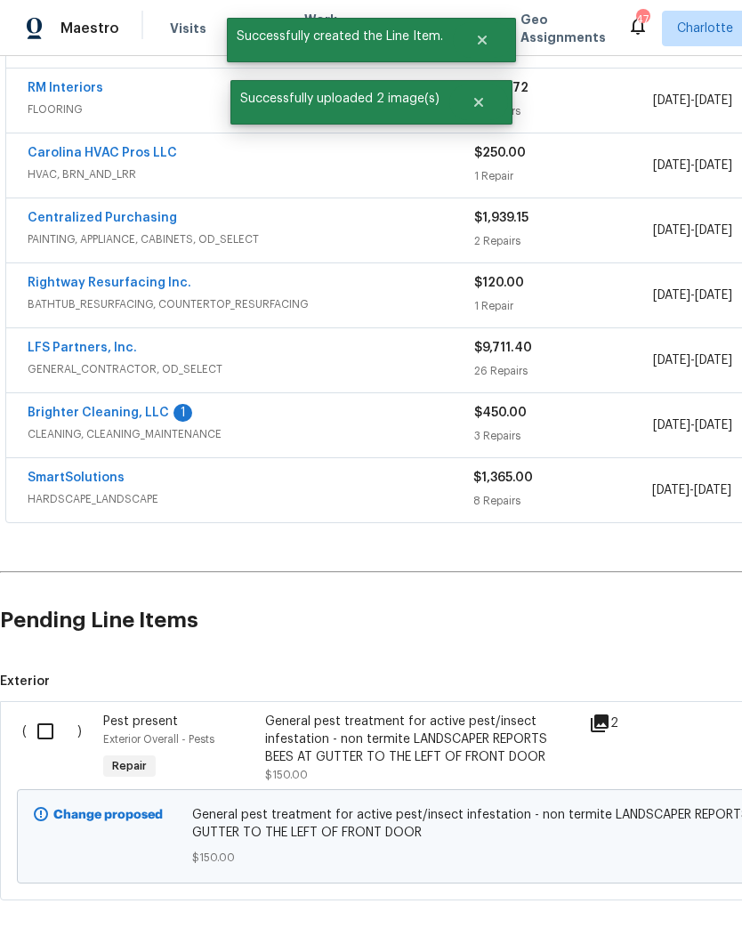
scroll to position [486, -1]
click at [50, 731] on input "checkbox" at bounding box center [52, 731] width 51 height 37
checkbox input "true"
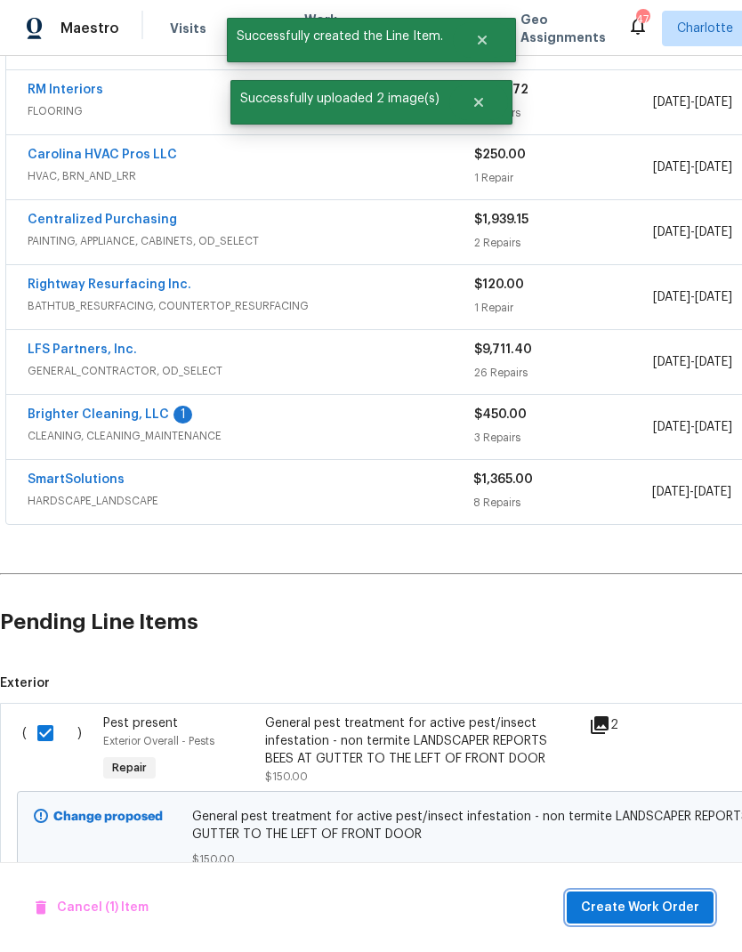
click at [647, 913] on span "Create Work Order" at bounding box center [640, 907] width 118 height 22
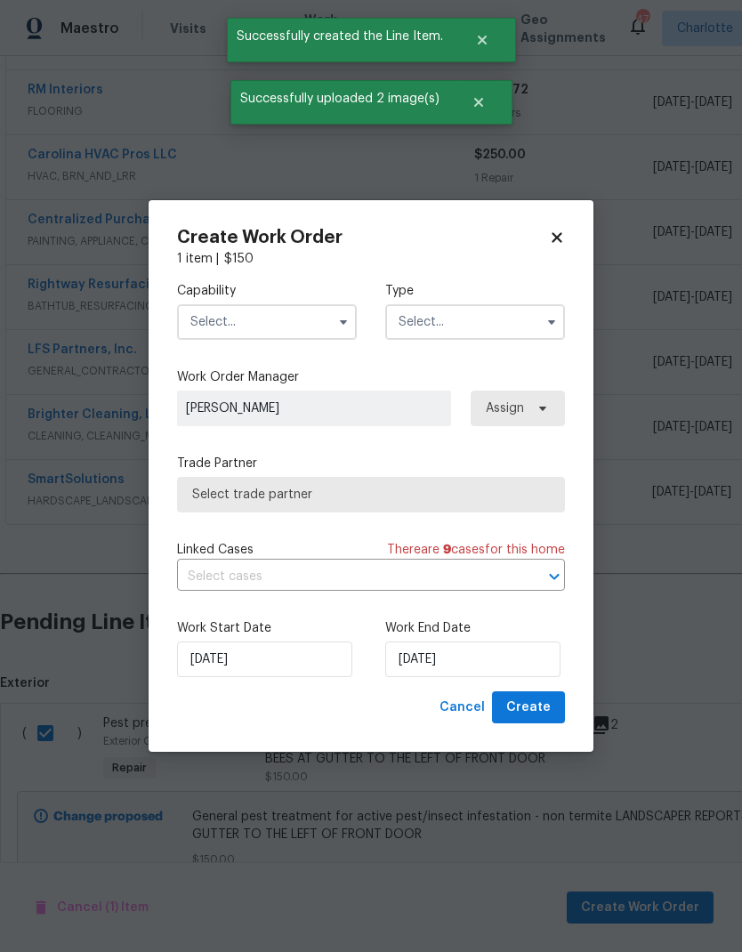
click at [301, 319] on input "text" at bounding box center [267, 322] width 180 height 36
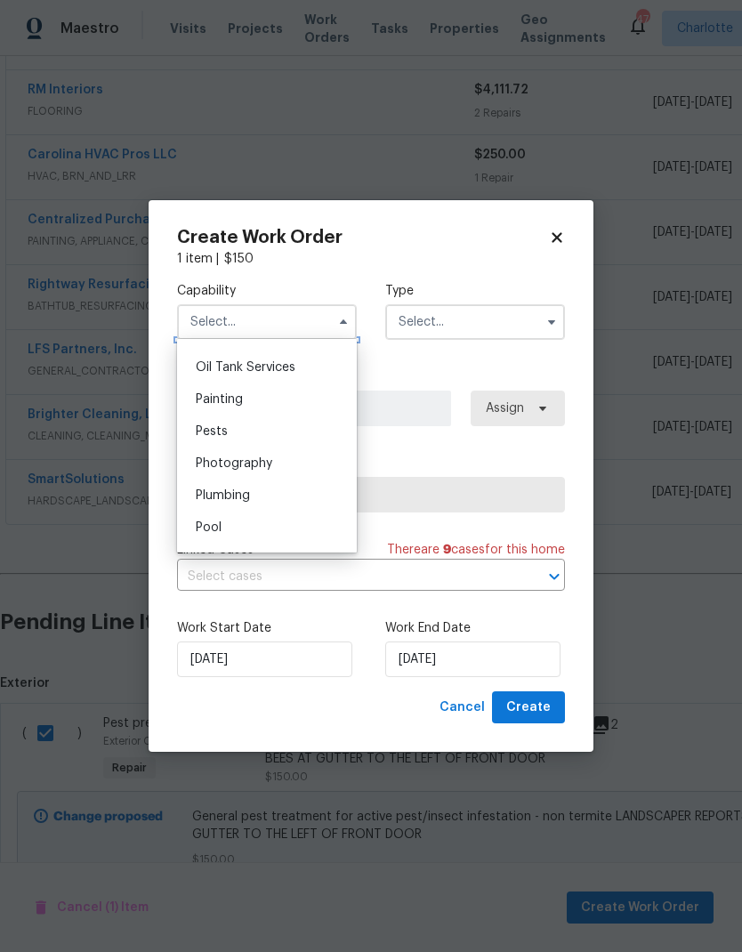
scroll to position [1456, 0]
click at [264, 436] on div "Pests" at bounding box center [266, 430] width 171 height 32
type input "Pests"
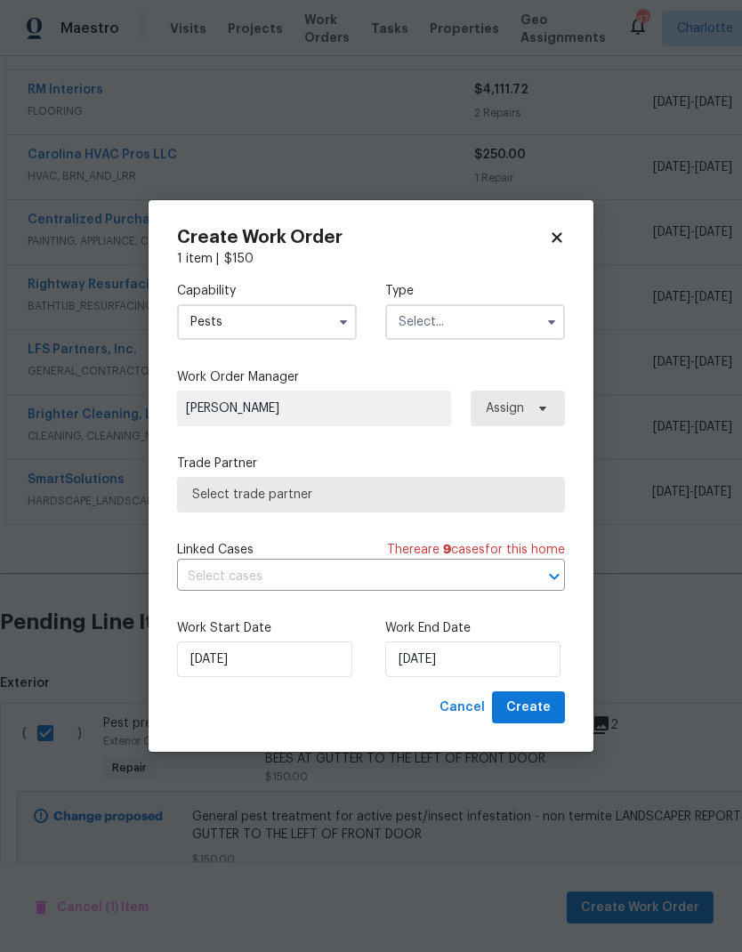
click at [488, 317] on input "text" at bounding box center [475, 322] width 180 height 36
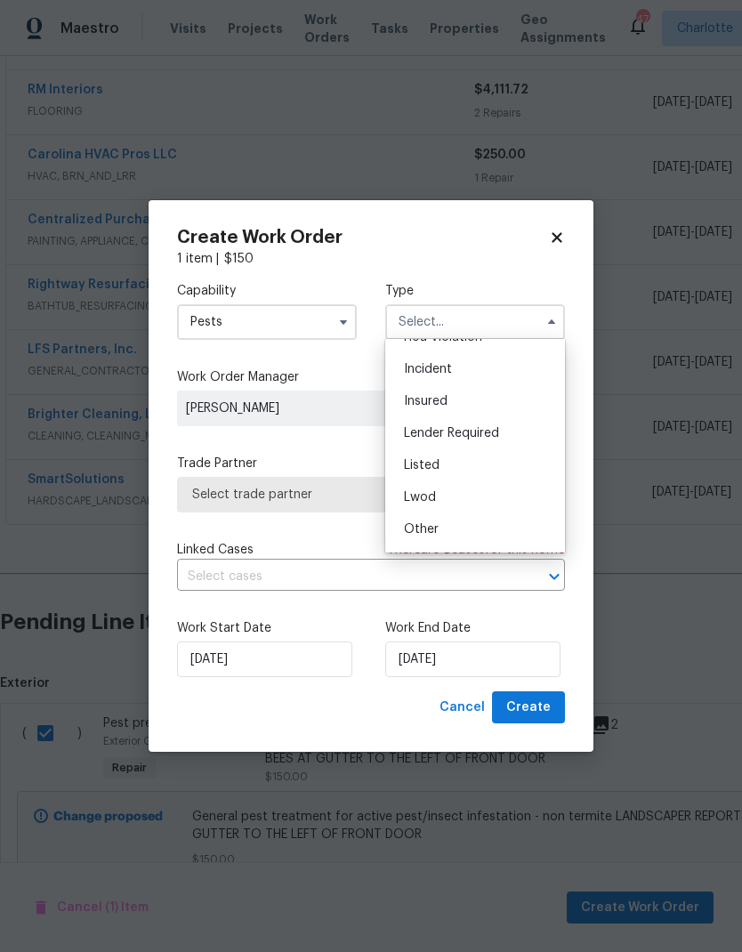
scroll to position [67, 0]
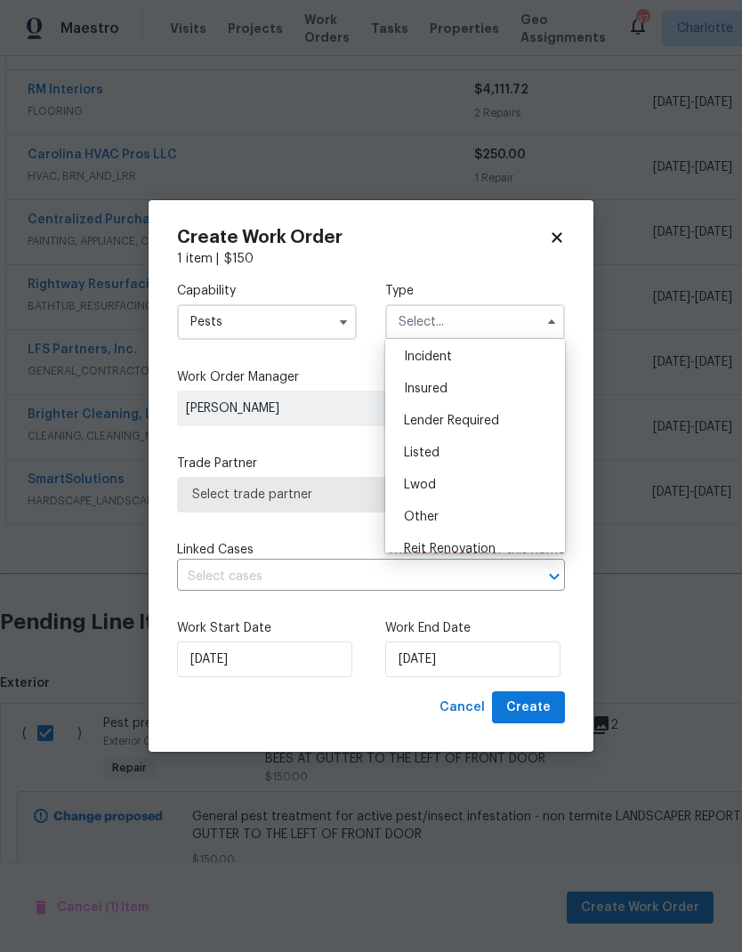
click at [475, 454] on div "Listed" at bounding box center [475, 453] width 171 height 32
type input "Listed"
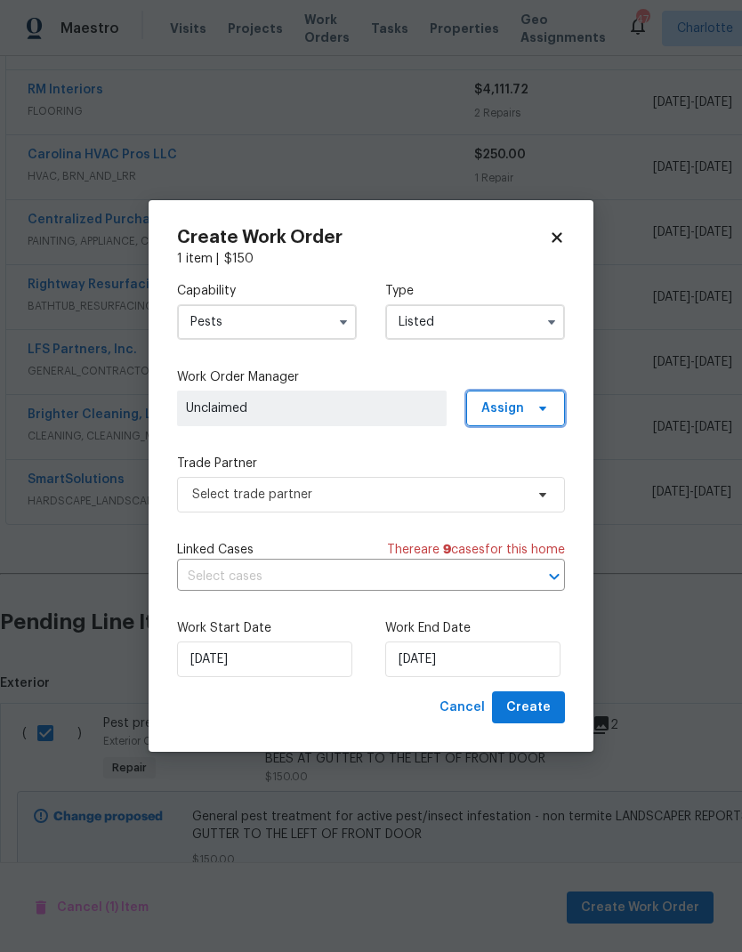
click at [541, 401] on icon at bounding box center [542, 408] width 14 height 14
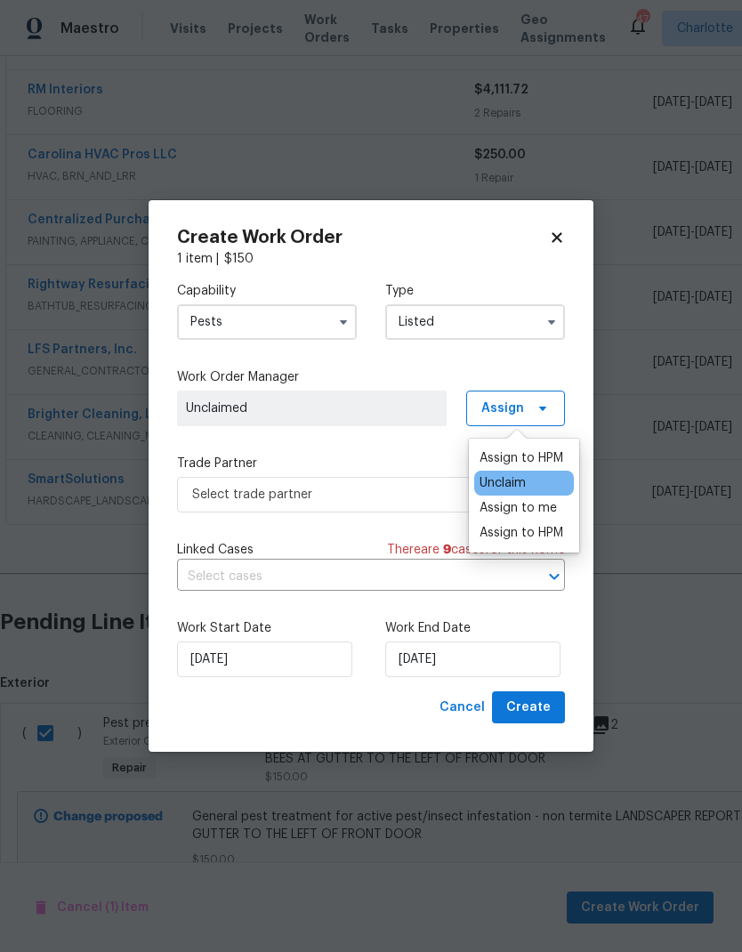
click at [540, 449] on div "Assign to HPM" at bounding box center [521, 458] width 84 height 18
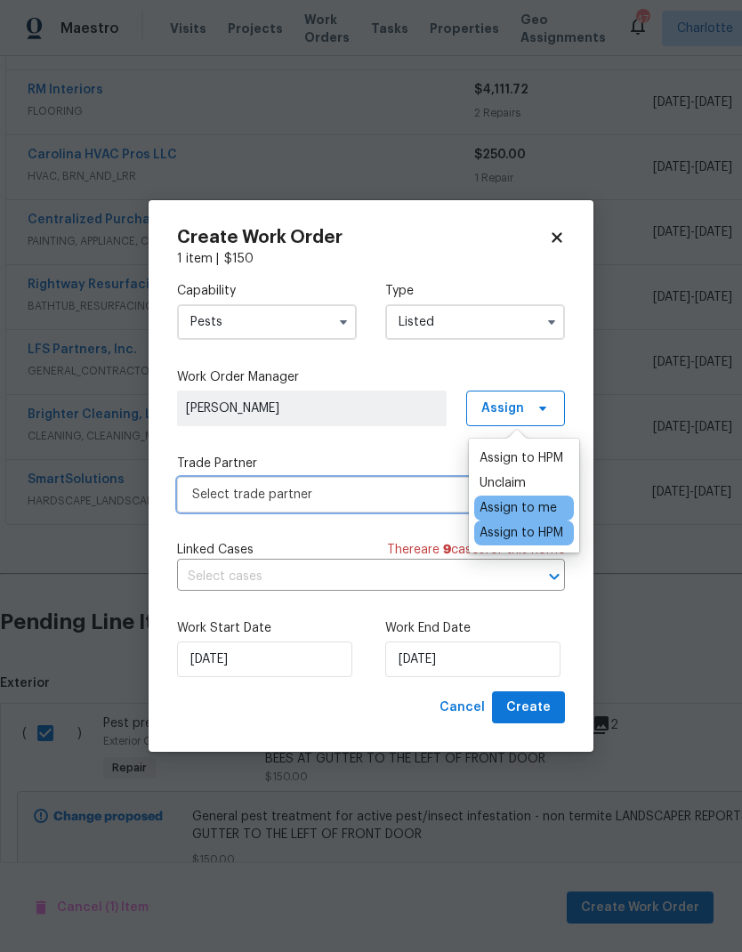
click at [360, 489] on span "Select trade partner" at bounding box center [358, 495] width 332 height 18
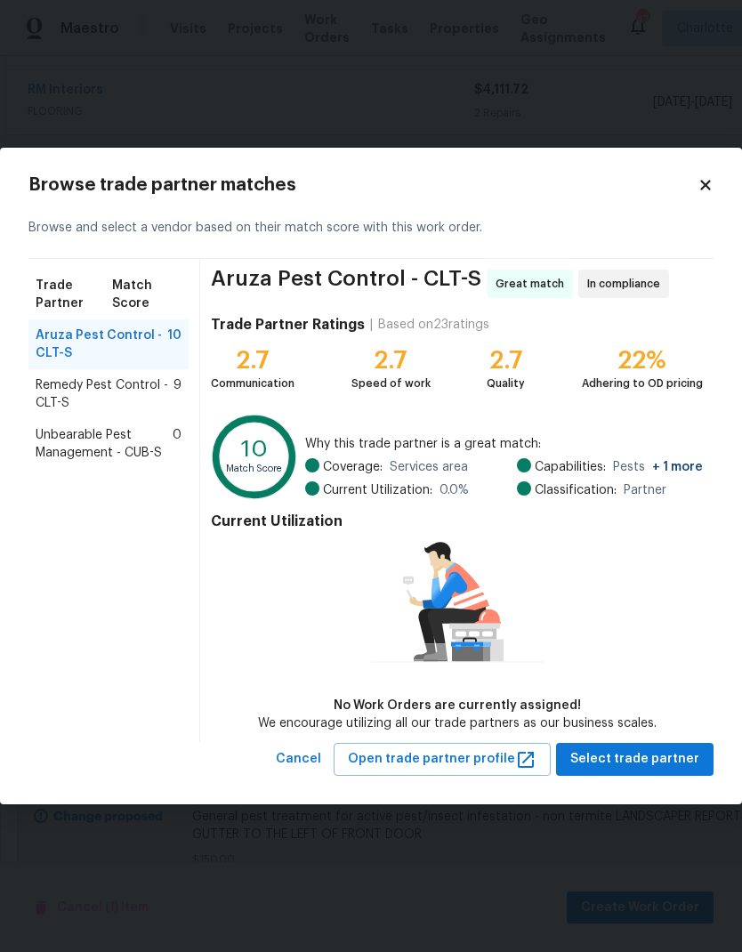
click at [130, 383] on span "Remedy Pest Control - CLT-S" at bounding box center [105, 394] width 138 height 36
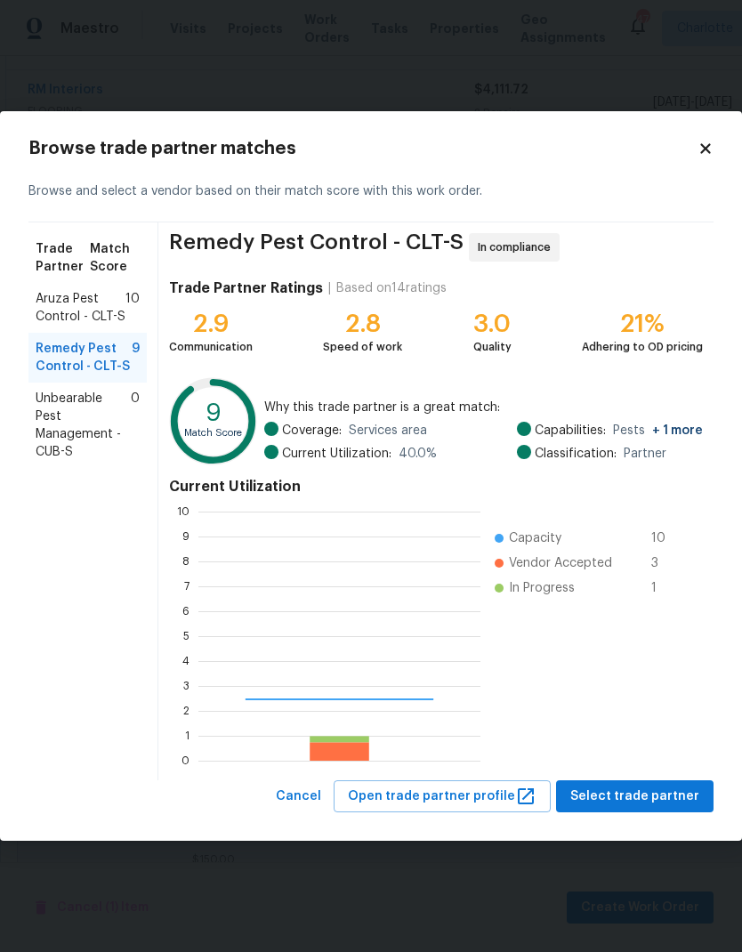
scroll to position [249, 282]
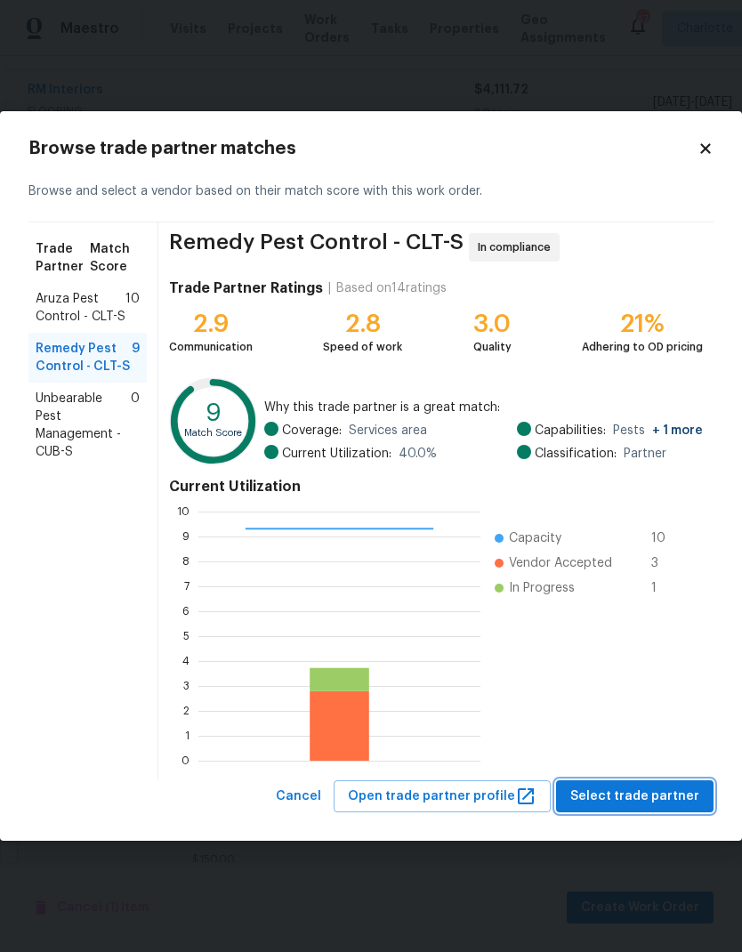
click at [669, 805] on span "Select trade partner" at bounding box center [634, 796] width 129 height 22
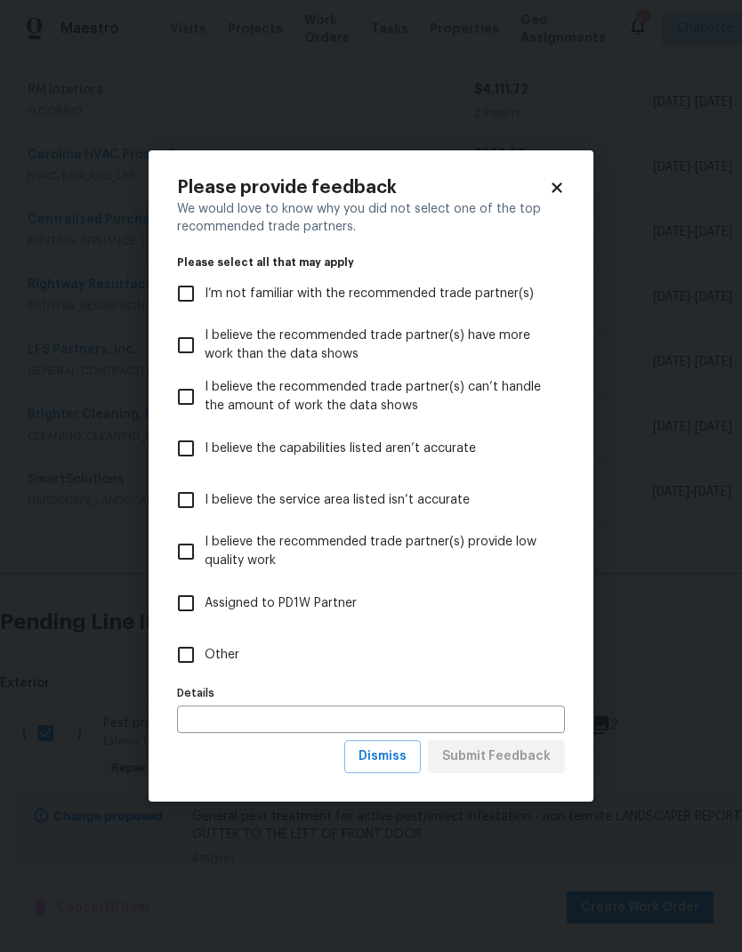
click at [186, 655] on input "Other" at bounding box center [185, 654] width 37 height 37
checkbox input "true"
click at [528, 760] on span "Submit Feedback" at bounding box center [496, 756] width 109 height 22
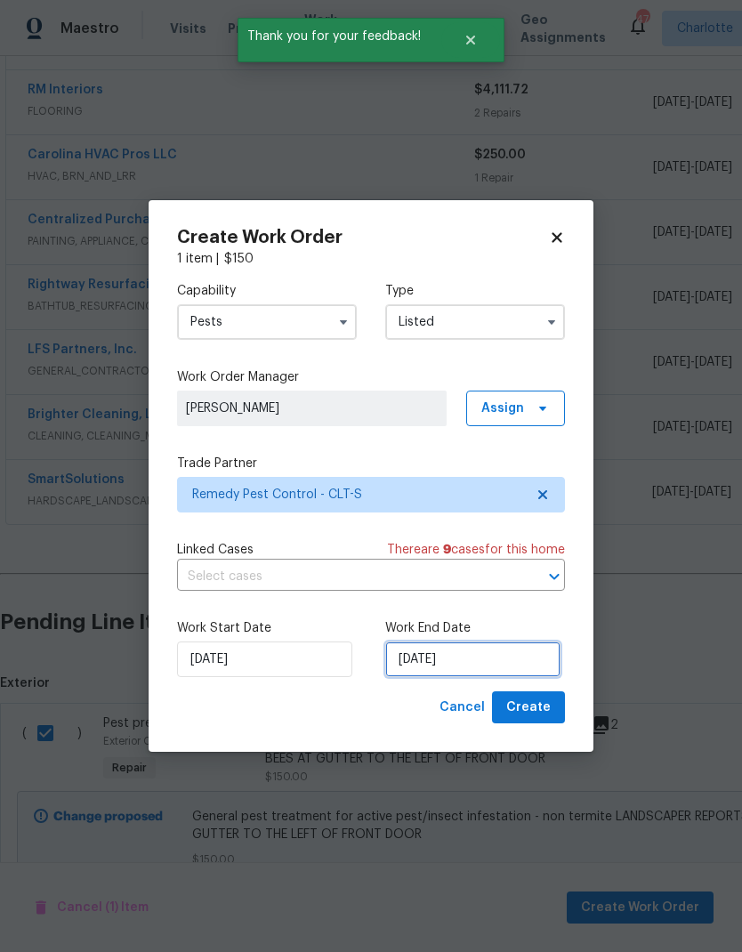
click at [501, 661] on input "[DATE]" at bounding box center [472, 659] width 175 height 36
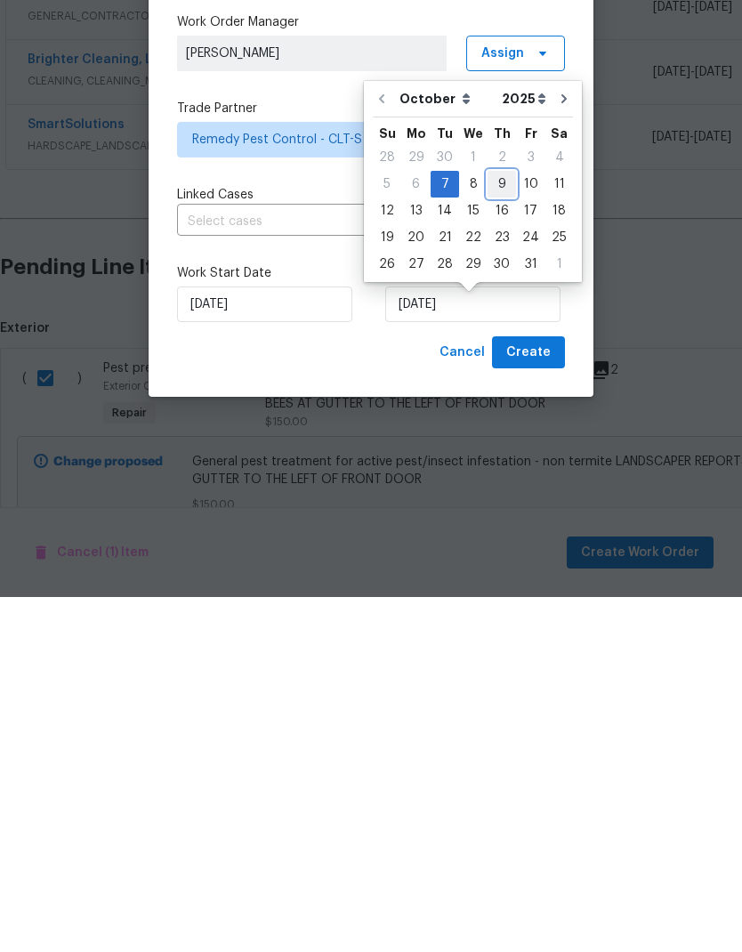
click at [494, 527] on div "9" at bounding box center [501, 539] width 28 height 25
type input "10/9/2025"
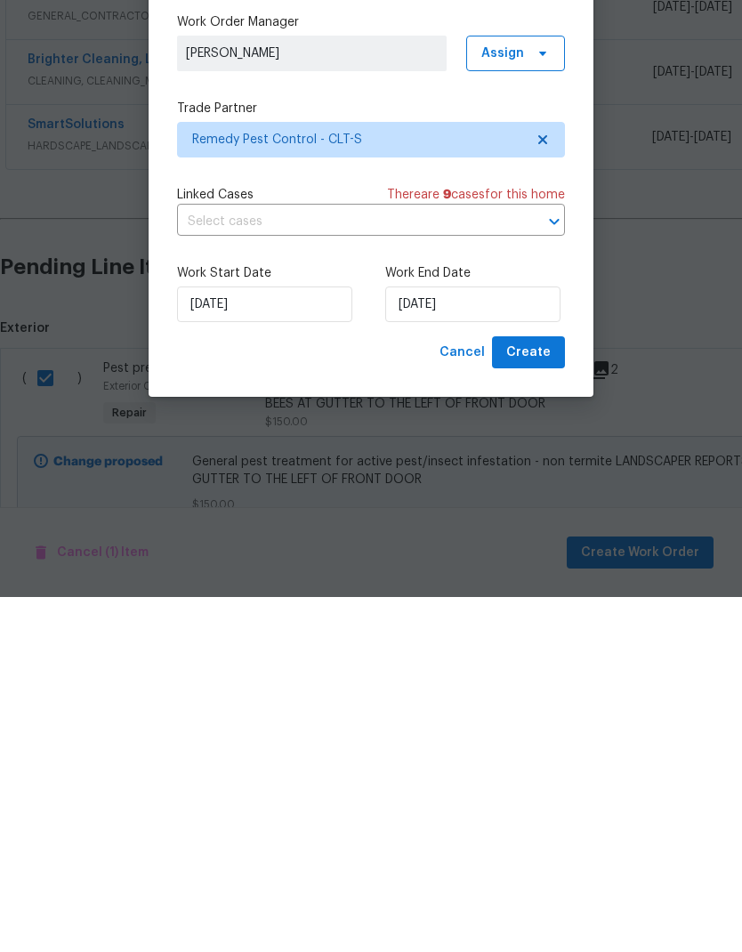
scroll to position [71, 0]
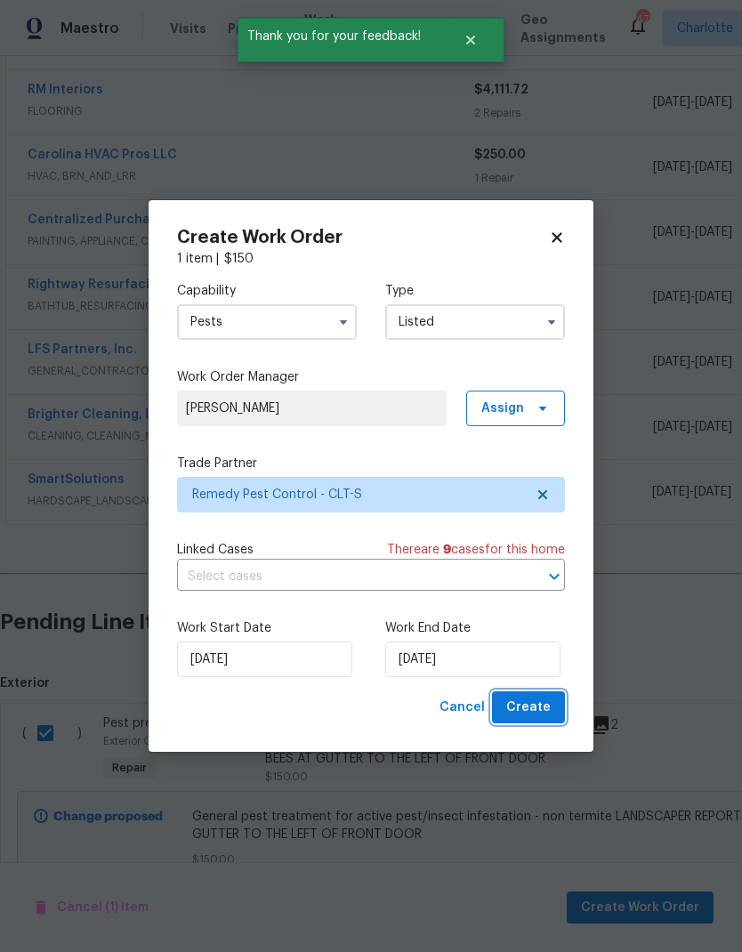
click at [527, 717] on span "Create" at bounding box center [528, 707] width 44 height 22
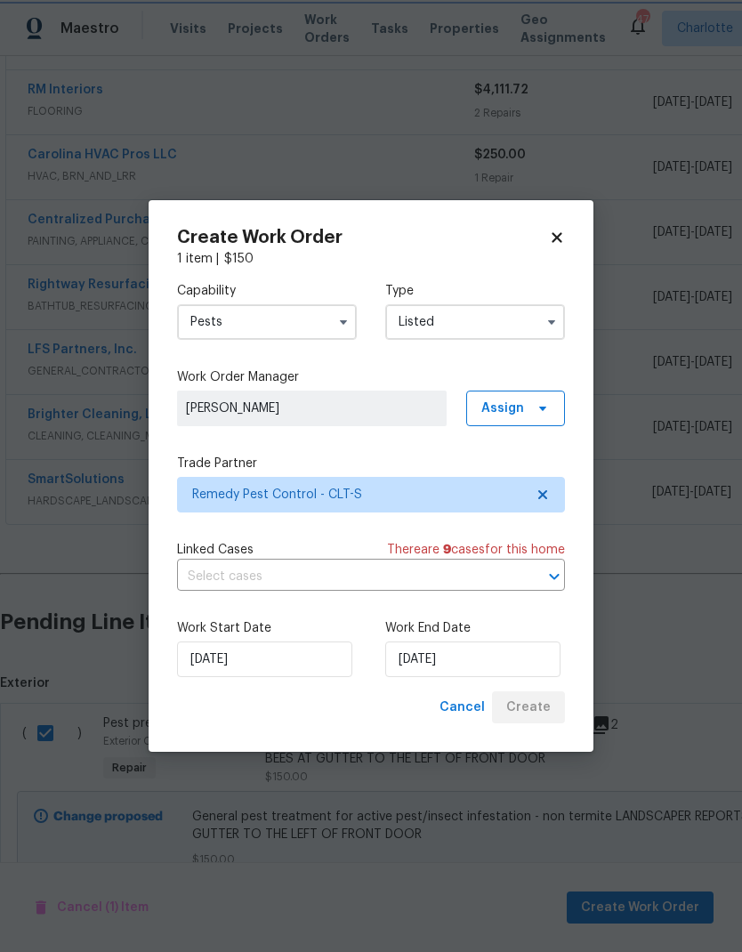
checkbox input "false"
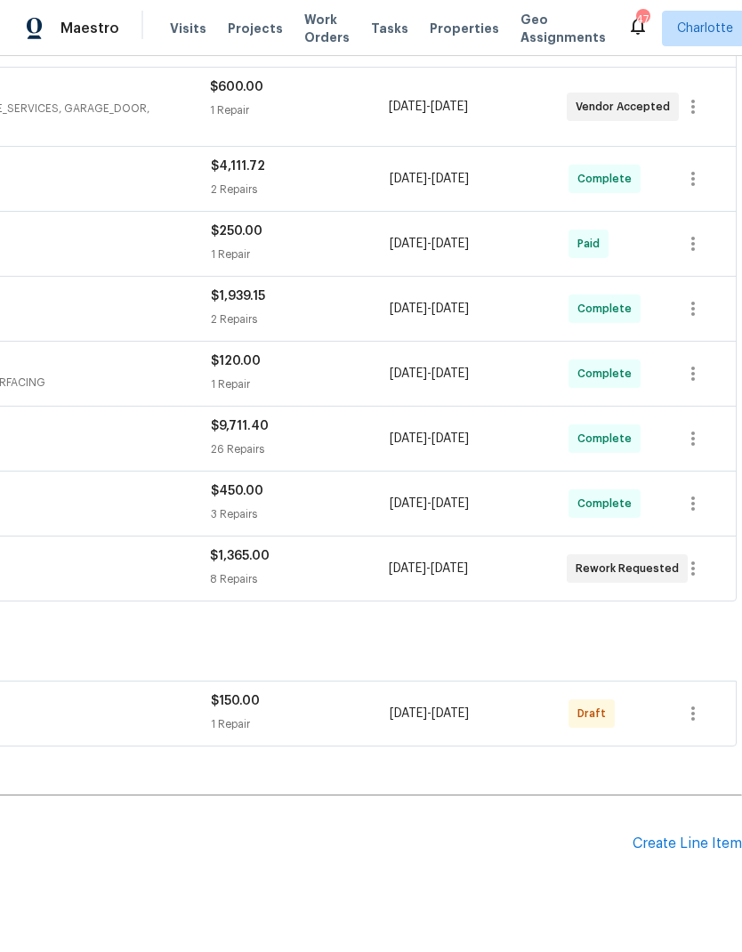
scroll to position [409, 263]
click at [694, 710] on icon "button" at bounding box center [692, 713] width 21 height 21
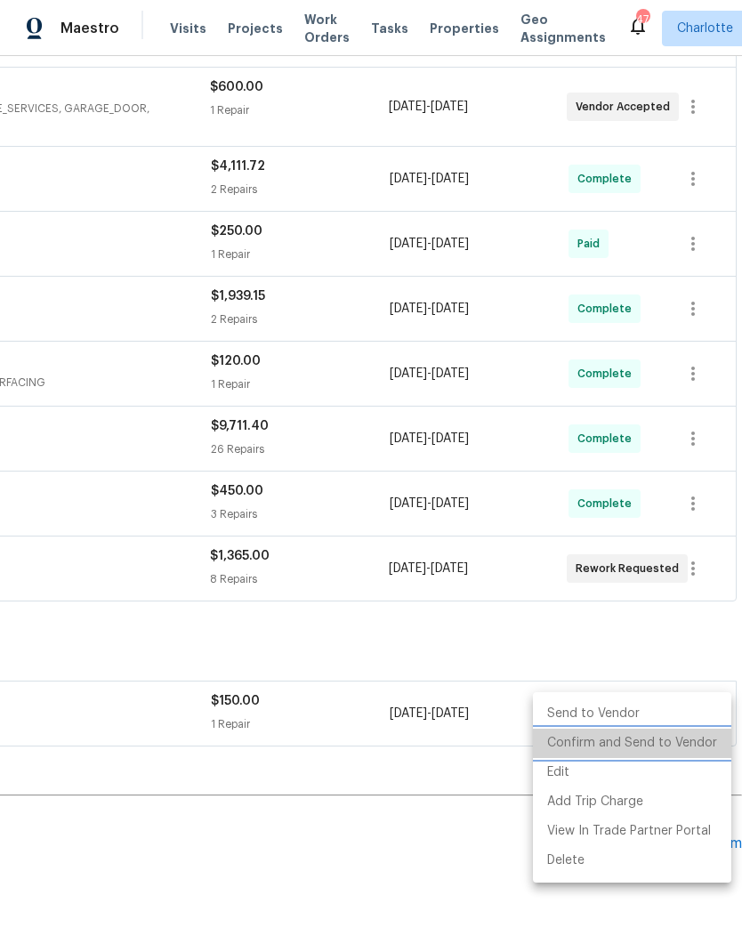
click at [675, 744] on li "Confirm and Send to Vendor" at bounding box center [632, 742] width 198 height 29
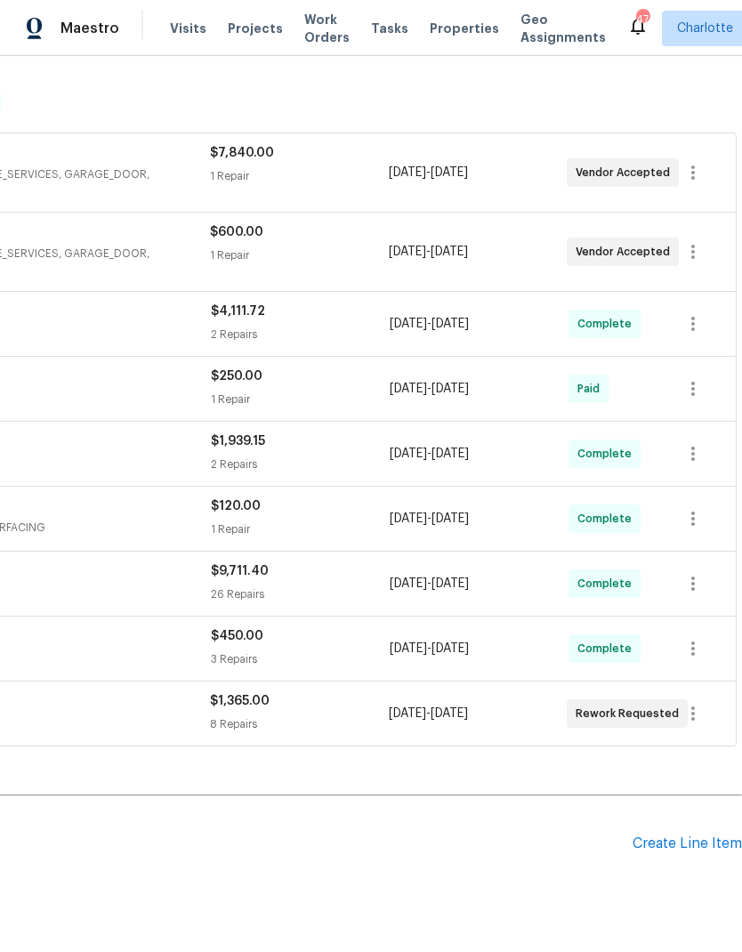
click at [438, 890] on div "No line items." at bounding box center [239, 894] width 1005 height 18
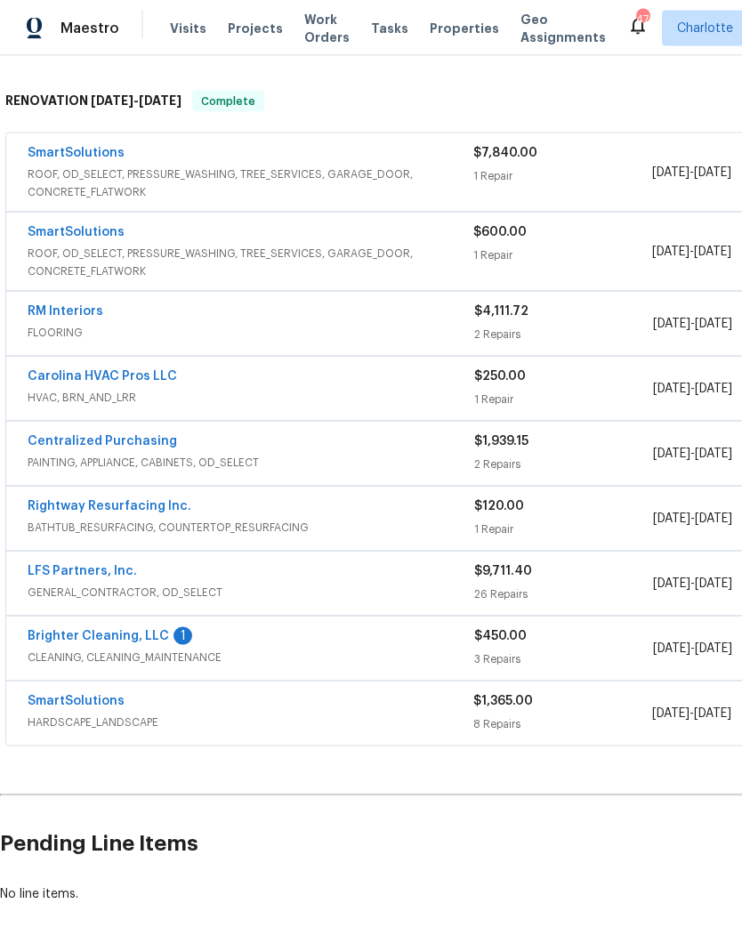
scroll to position [0, 0]
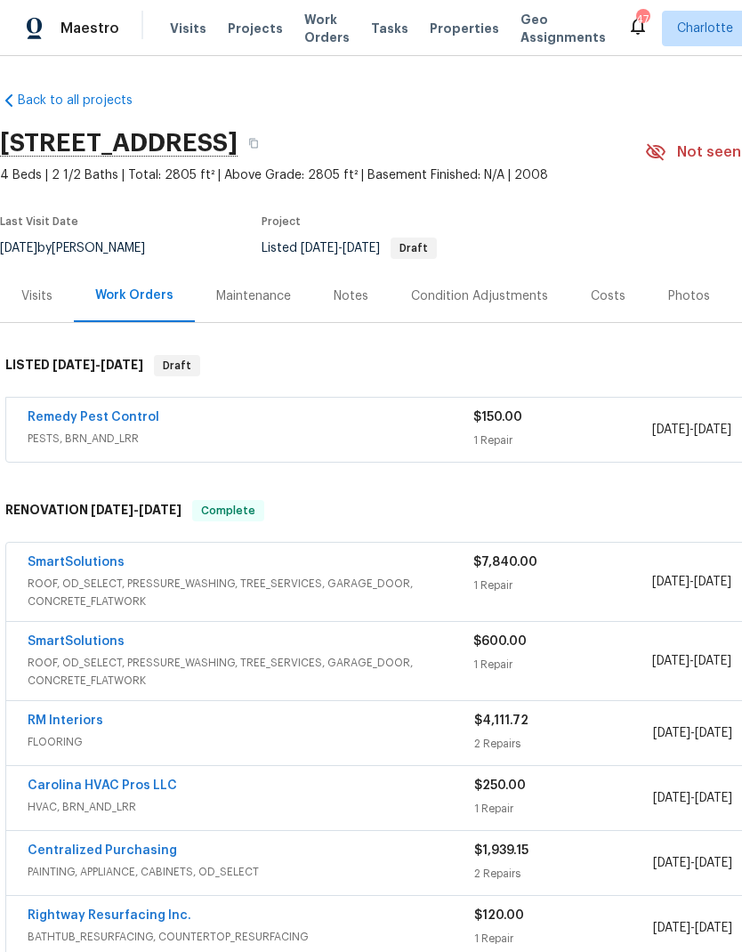
click at [64, 411] on link "Remedy Pest Control" at bounding box center [94, 417] width 132 height 12
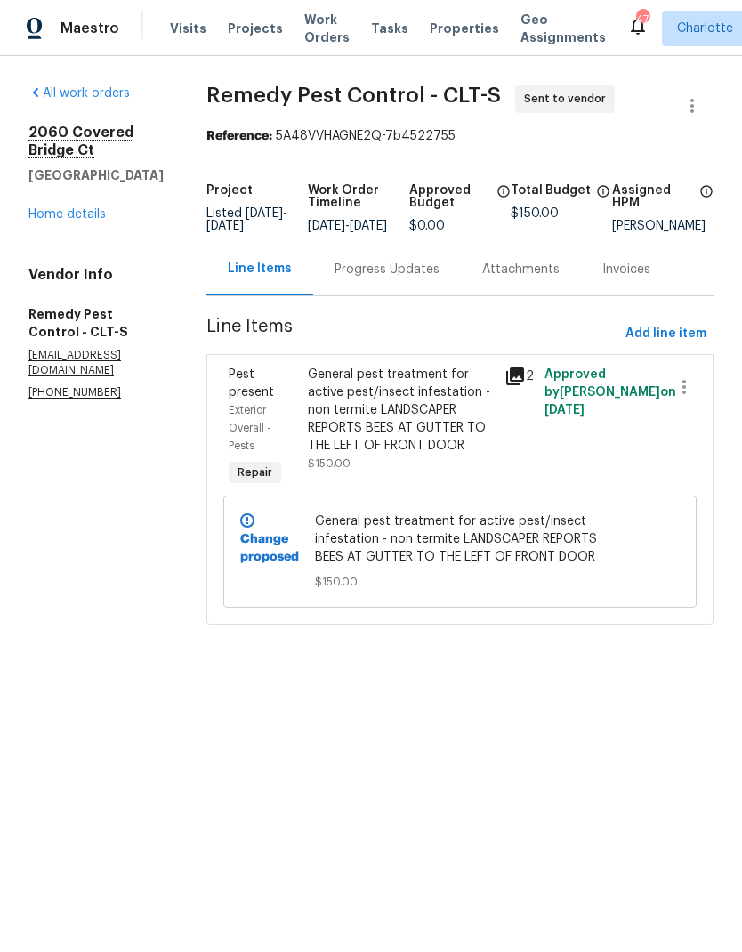
click at [379, 292] on div "Progress Updates" at bounding box center [387, 269] width 148 height 52
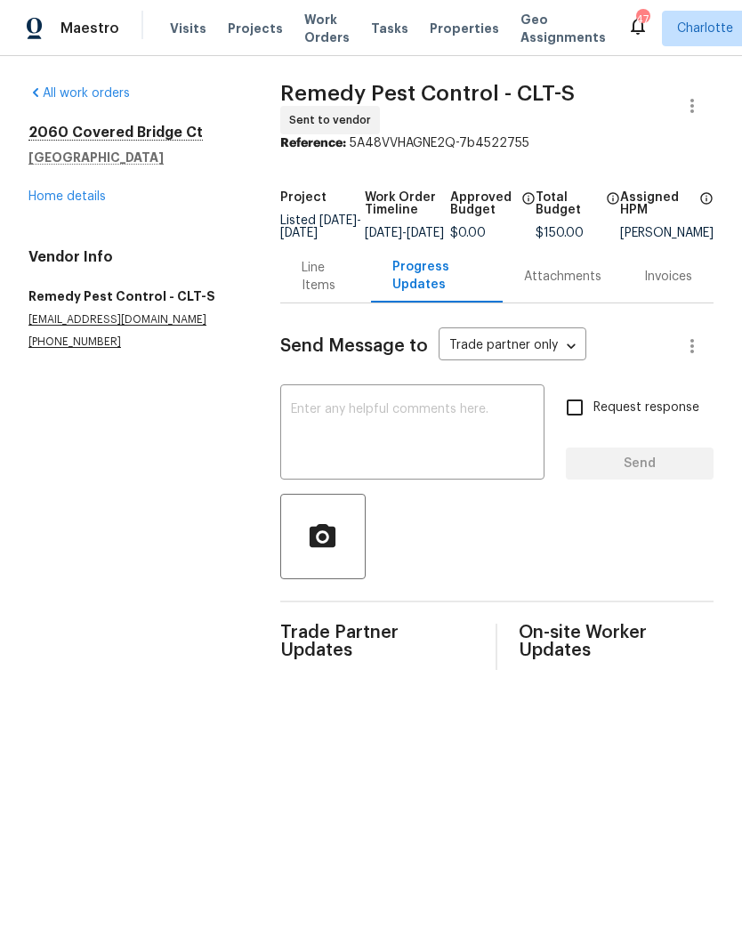
click at [435, 446] on textarea at bounding box center [412, 434] width 243 height 62
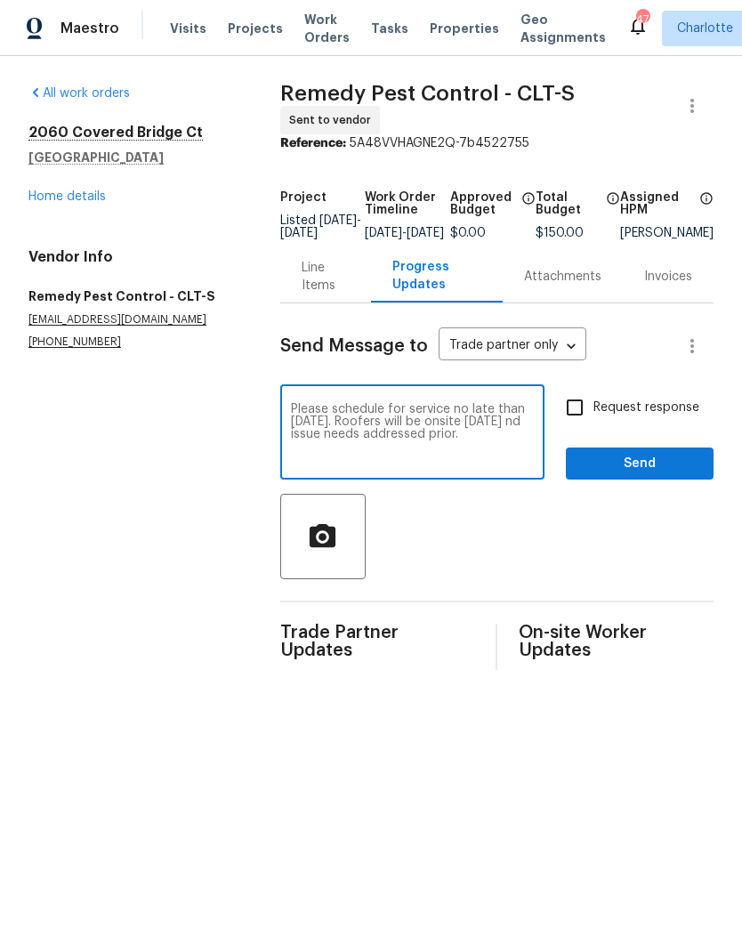
click at [499, 430] on textarea "Please schedule for service no late than [DATE]. Roofers will be onsite [DATE] …" at bounding box center [412, 434] width 243 height 62
click at [515, 431] on textarea "Please schedule for service no late than [DATE]. Roofers will be onsite [DATE] …" at bounding box center [412, 434] width 243 height 62
type textarea "Please schedule for service no late than [DATE]. Roofers will be onsite [DATE] …"
click at [578, 424] on input "Request response" at bounding box center [574, 407] width 37 height 37
checkbox input "true"
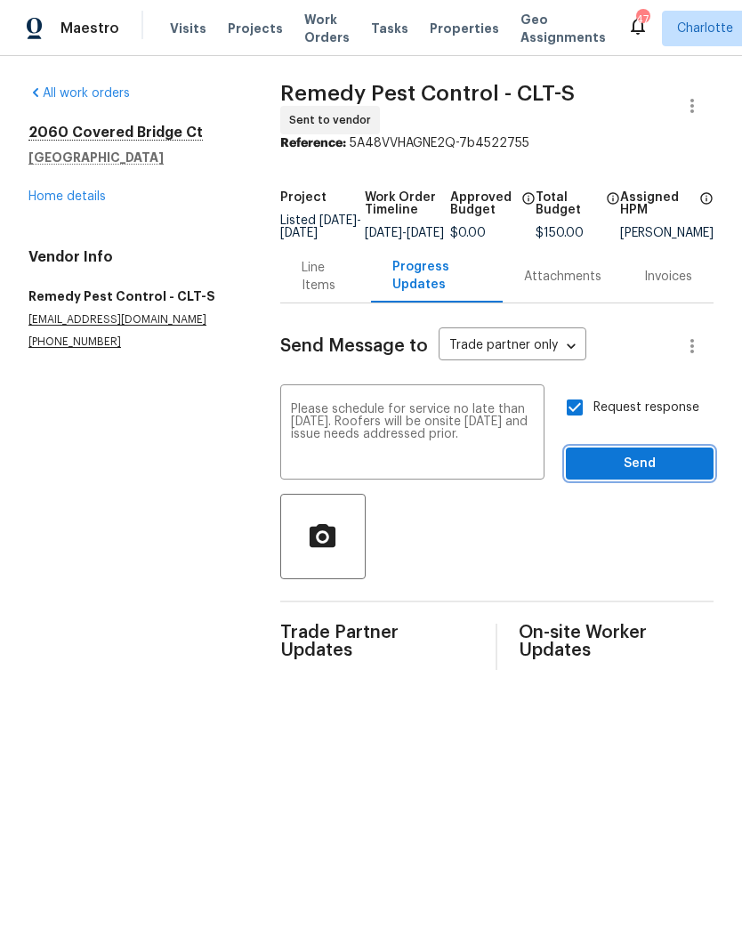
click at [669, 475] on span "Send" at bounding box center [639, 464] width 119 height 22
